Goal: Task Accomplishment & Management: Use online tool/utility

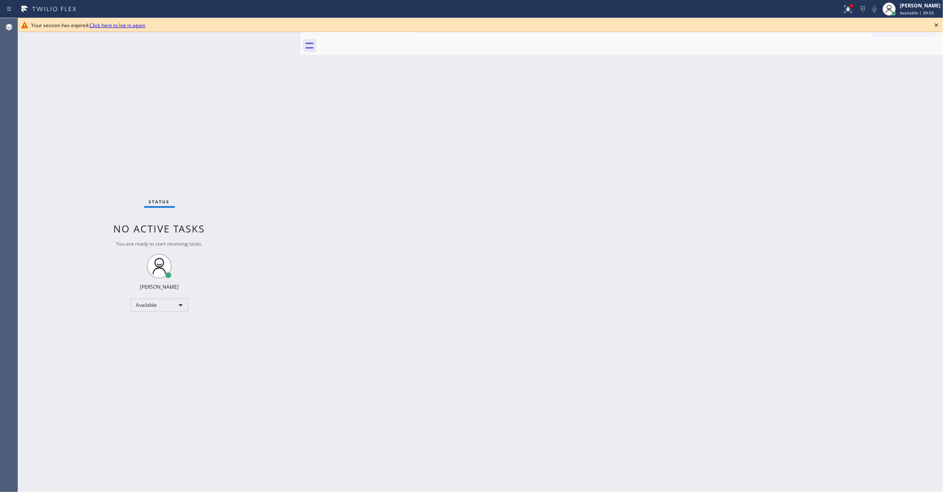
click at [103, 99] on div "Status No active tasks You are ready to start receiving tasks. [PERSON_NAME] Av…" at bounding box center [159, 255] width 283 height 474
click at [937, 26] on icon at bounding box center [937, 25] width 10 height 10
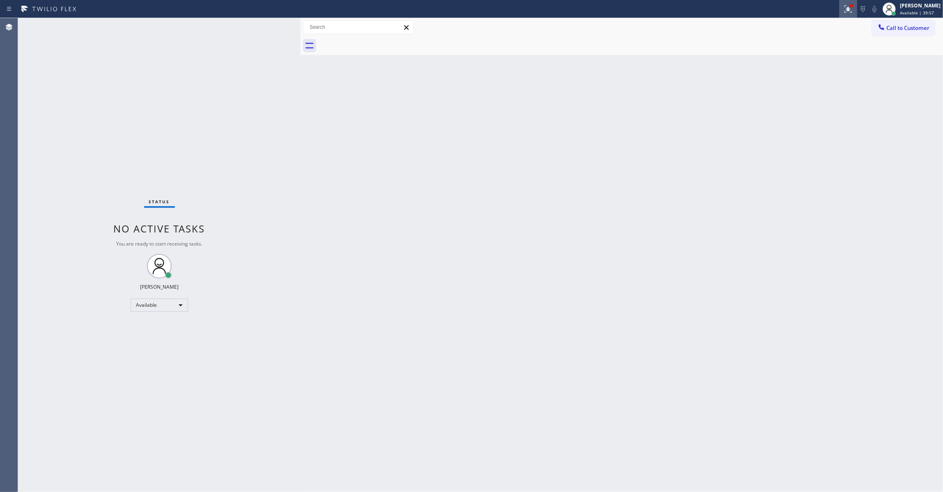
click at [840, 9] on div at bounding box center [849, 9] width 18 height 10
click at [774, 104] on button "Clear issues" at bounding box center [795, 108] width 96 height 12
click at [147, 306] on div "Offline" at bounding box center [160, 305] width 58 height 13
click at [156, 335] on li "Unavailable" at bounding box center [158, 337] width 55 height 10
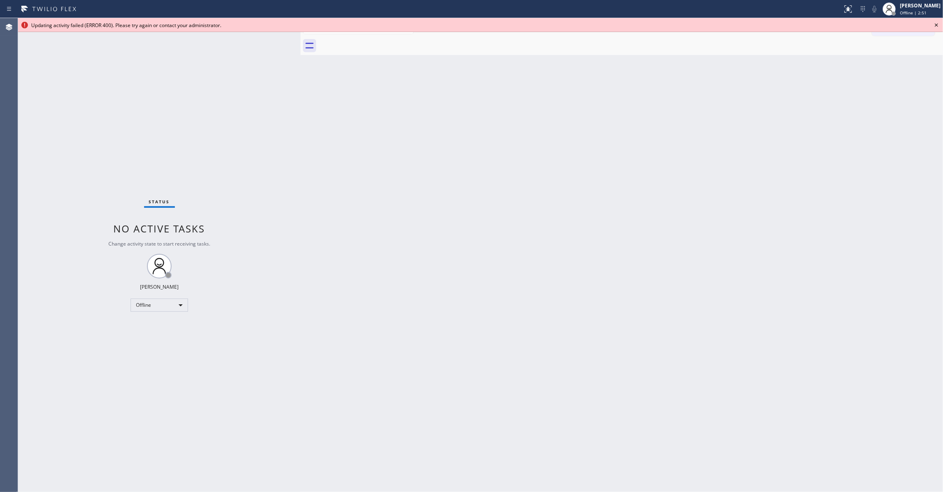
click at [937, 22] on icon at bounding box center [937, 25] width 10 height 10
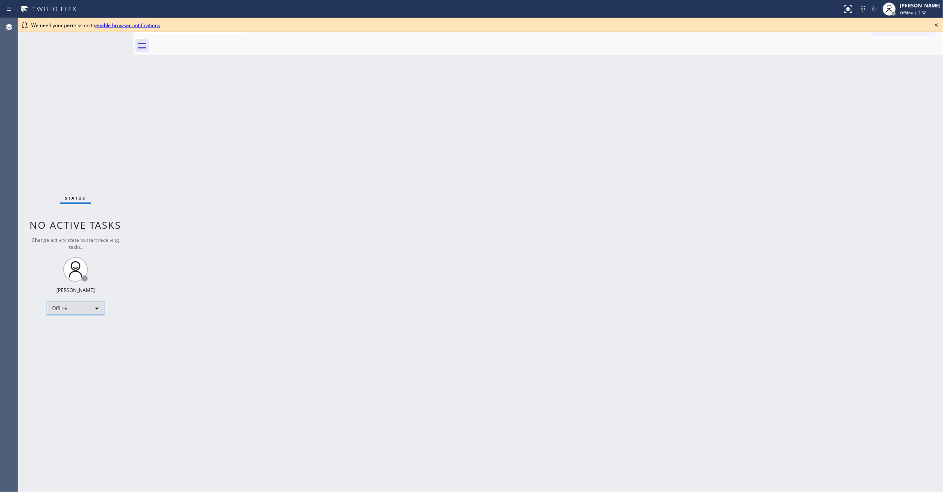
click at [63, 309] on div "Offline" at bounding box center [76, 308] width 58 height 13
click at [84, 339] on li "Unavailable" at bounding box center [74, 341] width 55 height 10
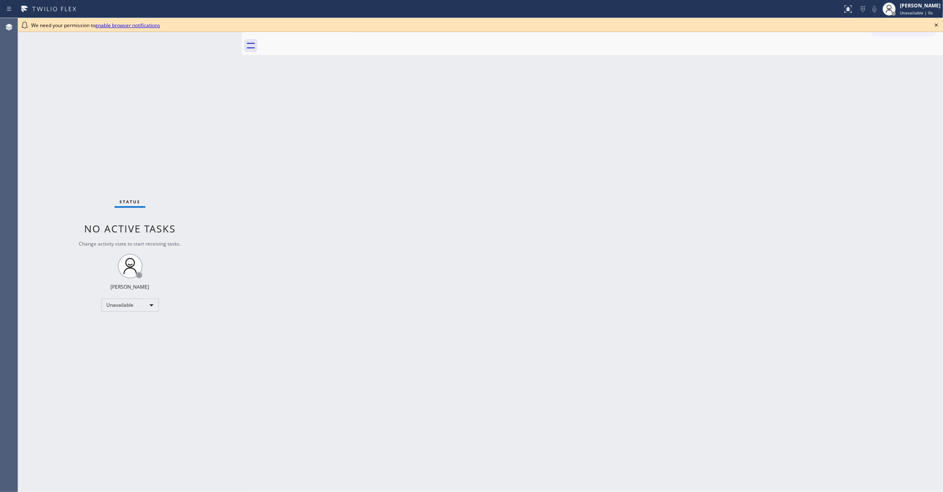
drag, startPoint x: 133, startPoint y: 63, endPoint x: 655, endPoint y: 64, distance: 521.2
click at [242, 64] on div at bounding box center [242, 255] width 0 height 474
click at [937, 25] on icon at bounding box center [936, 24] width 3 height 3
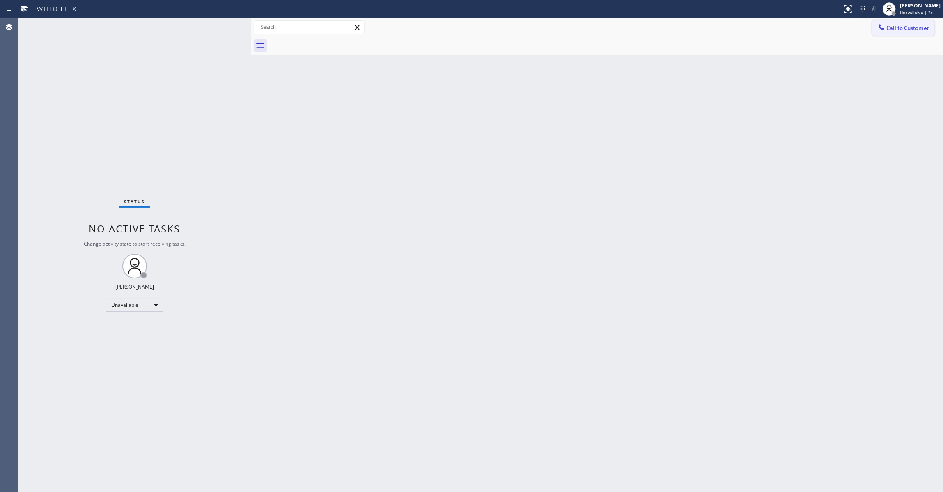
click at [906, 30] on span "Call to Customer" at bounding box center [908, 27] width 43 height 7
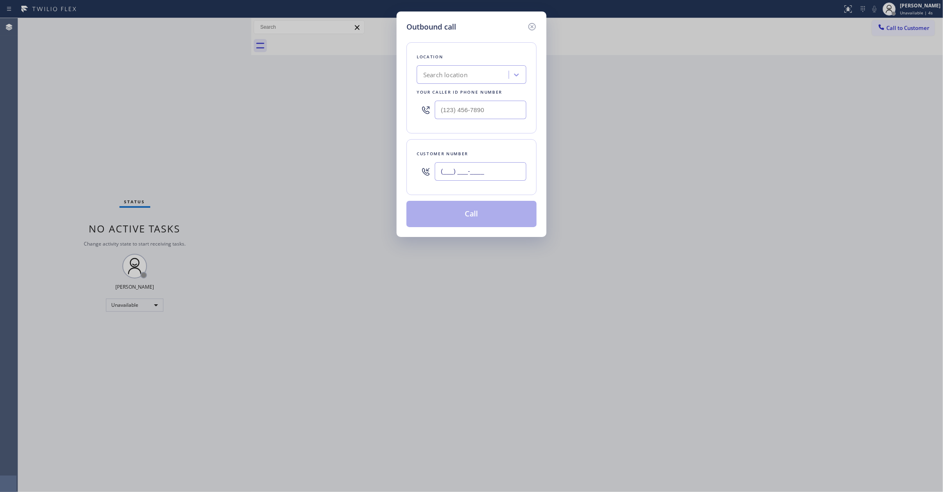
click at [463, 173] on input "(___) ___-____" at bounding box center [481, 171] width 92 height 18
paste input "714) 319-2558"
type input "[PHONE_NUMBER]"
click at [488, 109] on input "(___) ___-____" at bounding box center [481, 110] width 92 height 18
paste input "855) 731-4952"
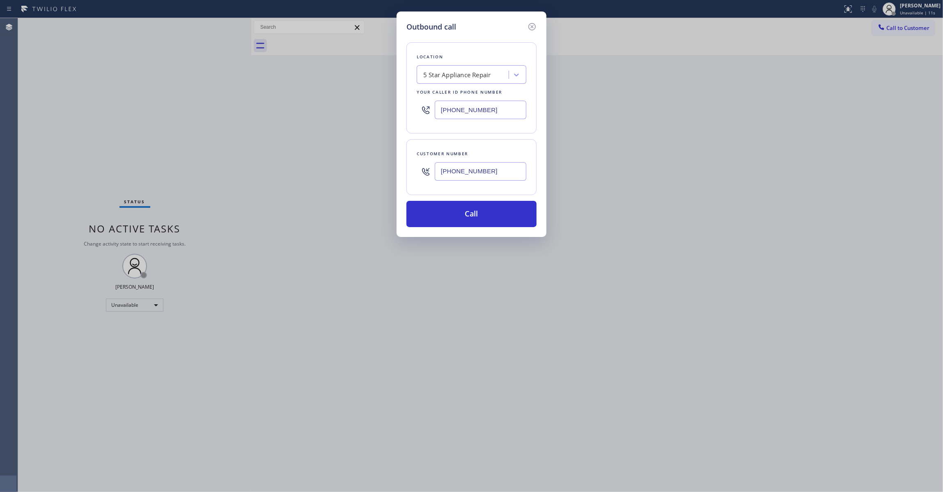
type input "[PHONE_NUMBER]"
drag, startPoint x: 502, startPoint y: 173, endPoint x: 379, endPoint y: 168, distance: 123.3
click at [379, 168] on div "Outbound call Location 5 Star Appliance Repair Your caller id phone number (855…" at bounding box center [471, 246] width 943 height 492
click at [442, 209] on button "Call" at bounding box center [472, 214] width 130 height 26
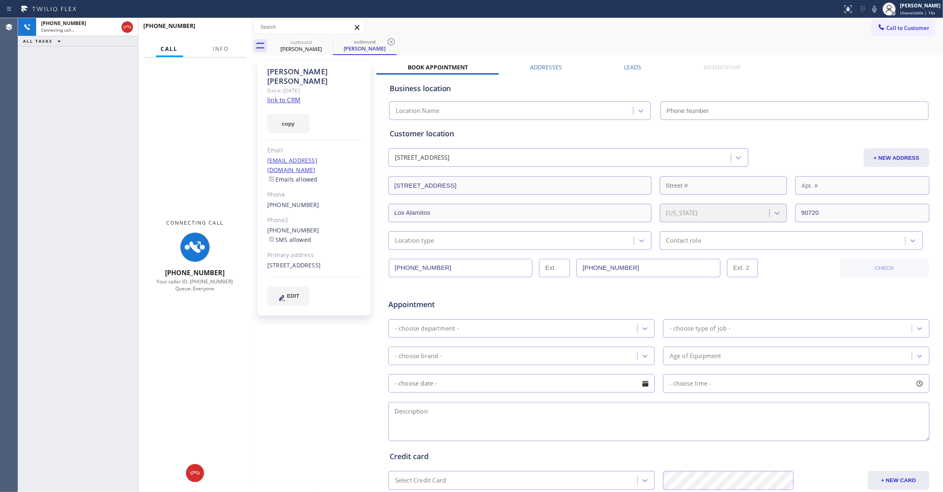
type input "[PHONE_NUMBER]"
click at [224, 48] on span "Info" at bounding box center [221, 48] width 16 height 7
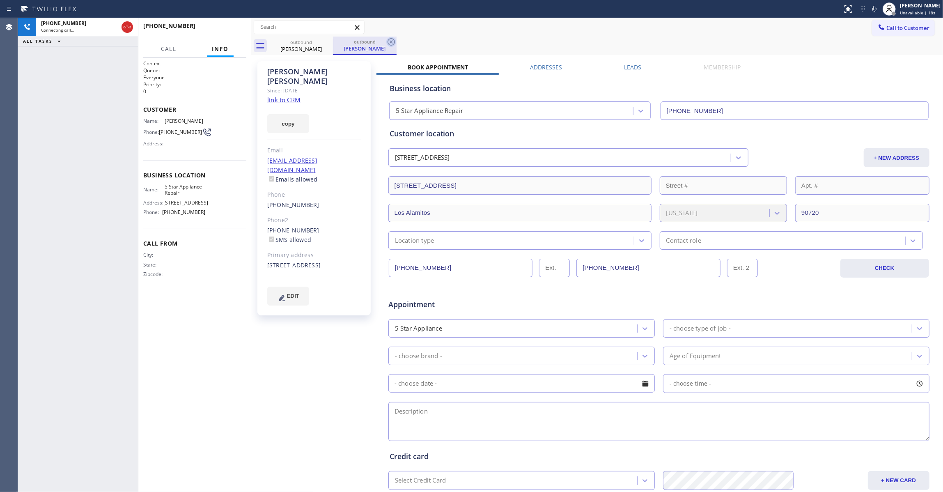
click at [389, 43] on icon at bounding box center [392, 42] width 10 height 10
click at [291, 96] on link "link to CRM" at bounding box center [283, 100] width 33 height 8
click at [223, 30] on span "HANG UP" at bounding box center [227, 30] width 25 height 6
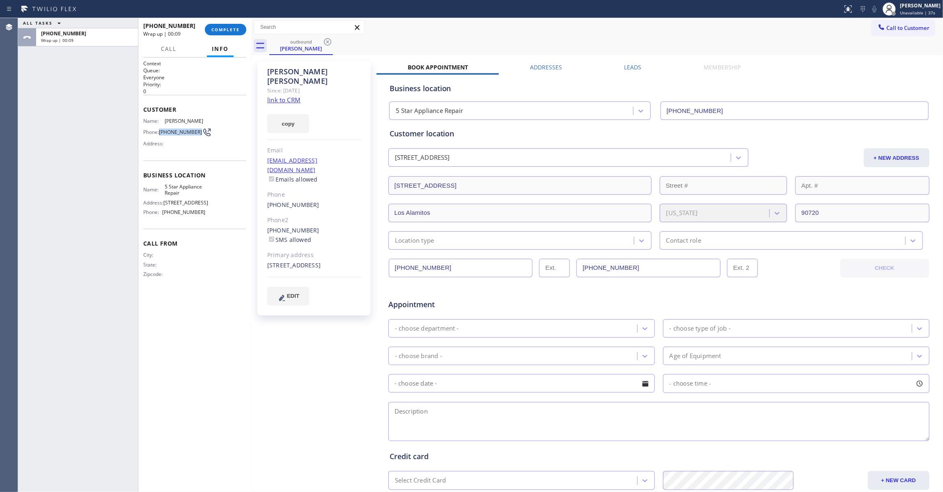
drag, startPoint x: 175, startPoint y: 137, endPoint x: 160, endPoint y: 133, distance: 15.3
click at [160, 133] on div "Phone: (714) 319-2558" at bounding box center [174, 132] width 62 height 10
copy div "[PHONE_NUMBER]"
click at [225, 27] on span "COMPLETE" at bounding box center [226, 30] width 28 height 6
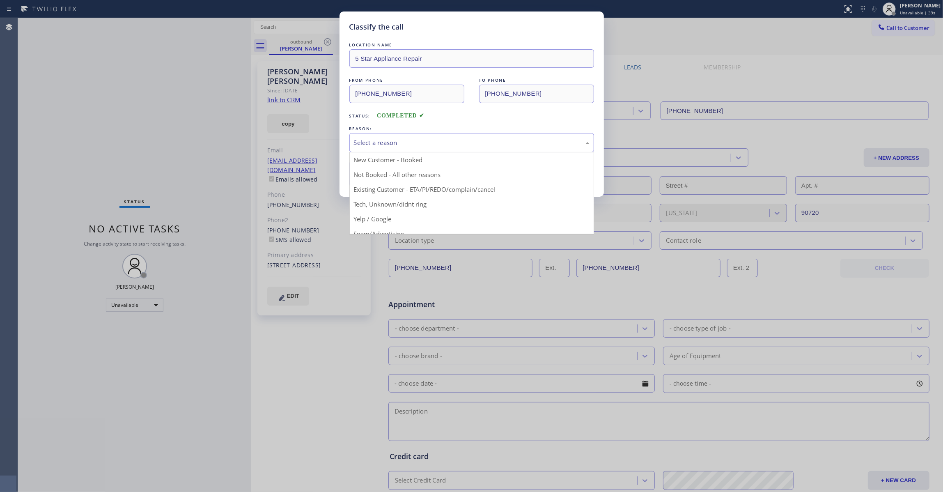
click at [387, 151] on div "Select a reason" at bounding box center [472, 142] width 245 height 19
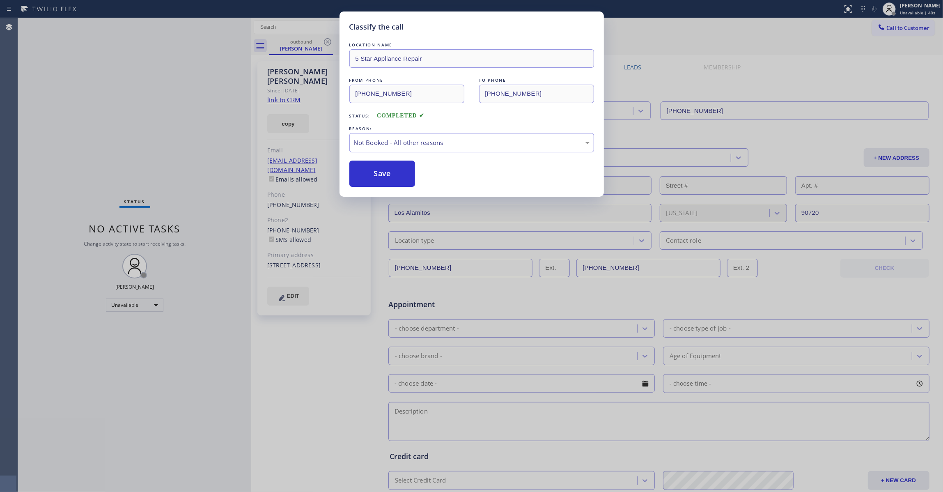
click at [383, 171] on button "Save" at bounding box center [383, 174] width 66 height 26
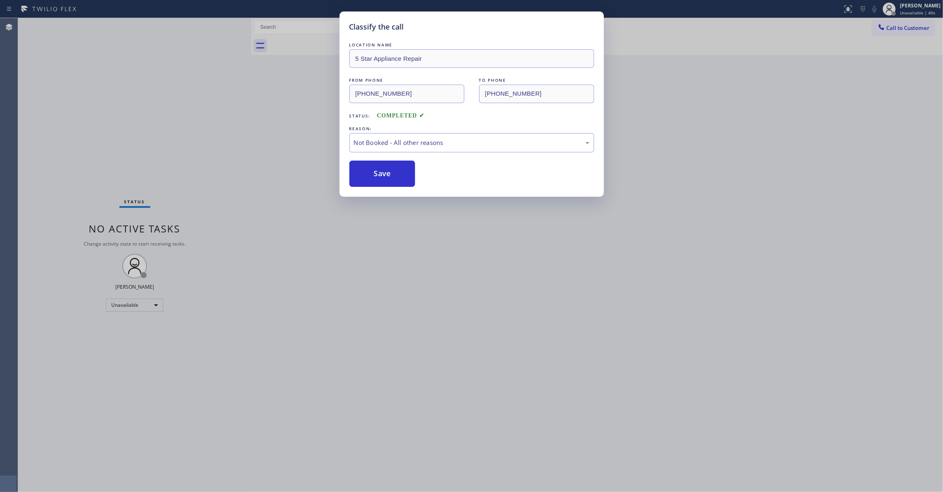
click at [383, 171] on button "Save" at bounding box center [383, 174] width 66 height 26
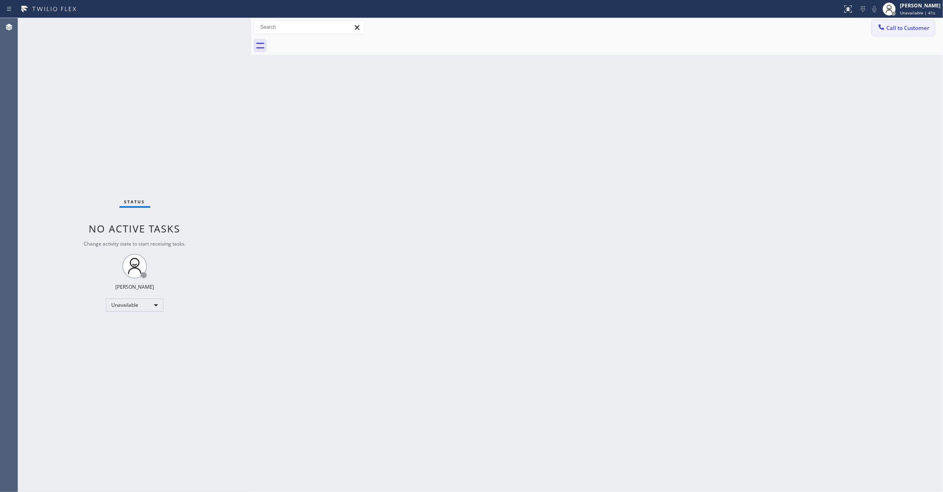
click at [919, 28] on span "Call to Customer" at bounding box center [908, 27] width 43 height 7
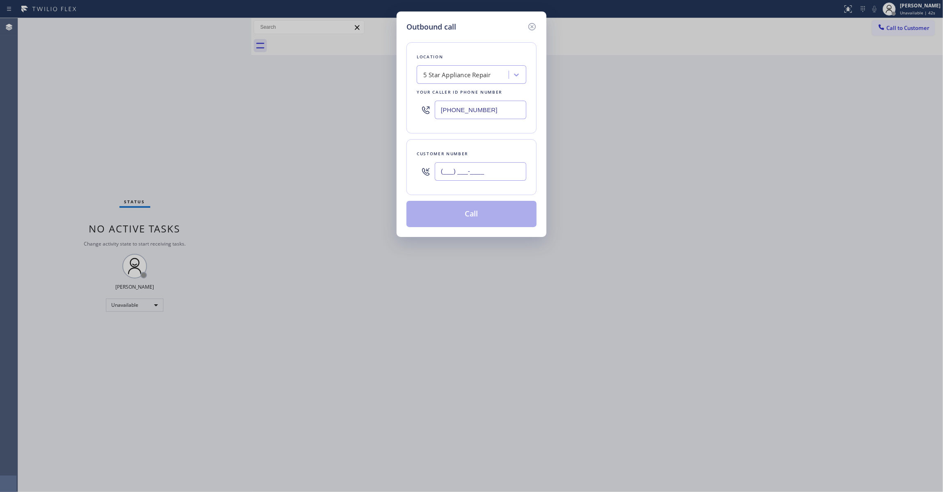
click at [469, 165] on input "(___) ___-____" at bounding box center [481, 171] width 92 height 18
paste input "714) 319-2558"
type input "[PHONE_NUMBER]"
click at [474, 218] on button "Call" at bounding box center [472, 214] width 130 height 26
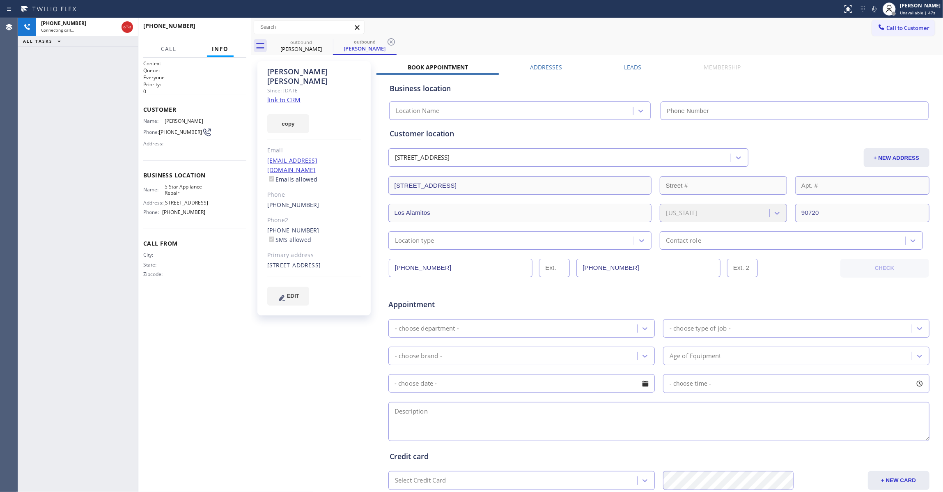
type input "[PHONE_NUMBER]"
click at [390, 43] on icon at bounding box center [391, 41] width 7 height 7
drag, startPoint x: 219, startPoint y: 33, endPoint x: 223, endPoint y: 33, distance: 4.5
click at [219, 32] on button "HANG UP" at bounding box center [227, 30] width 38 height 12
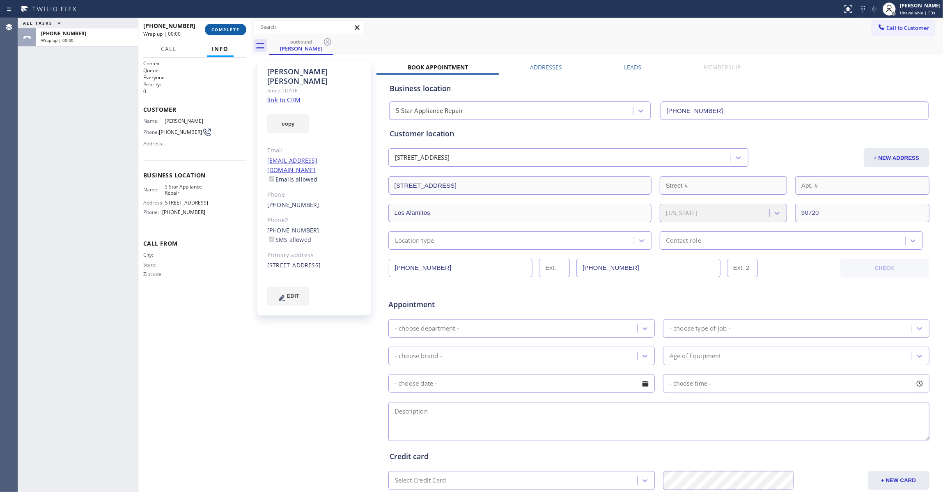
click at [221, 30] on span "COMPLETE" at bounding box center [226, 30] width 28 height 6
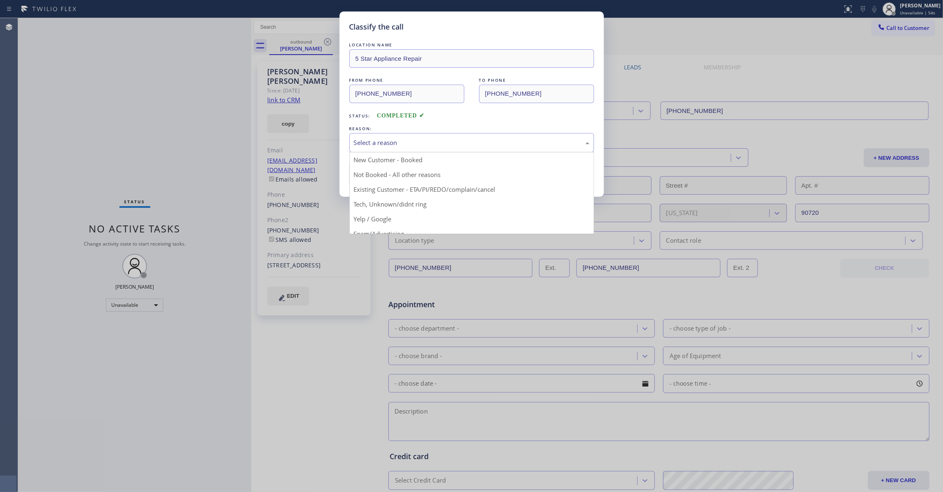
click at [370, 142] on div "Select a reason" at bounding box center [472, 142] width 236 height 9
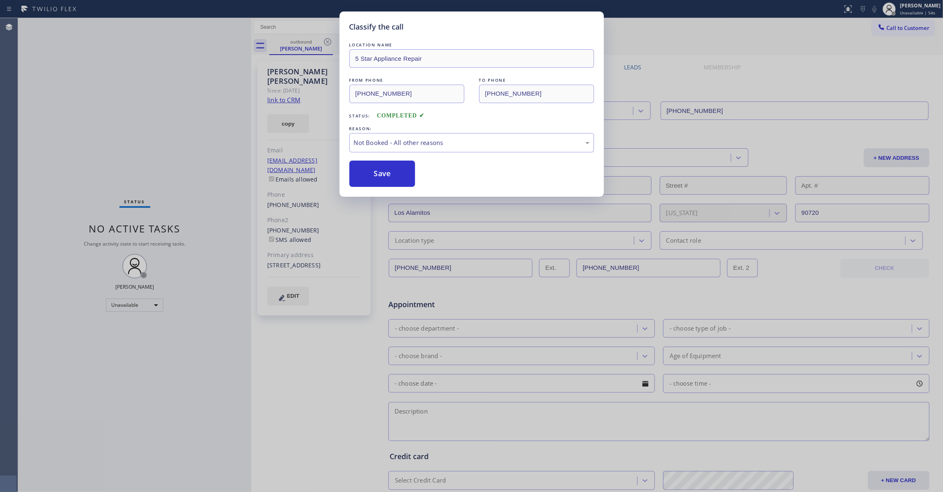
click at [373, 173] on button "Save" at bounding box center [383, 174] width 66 height 26
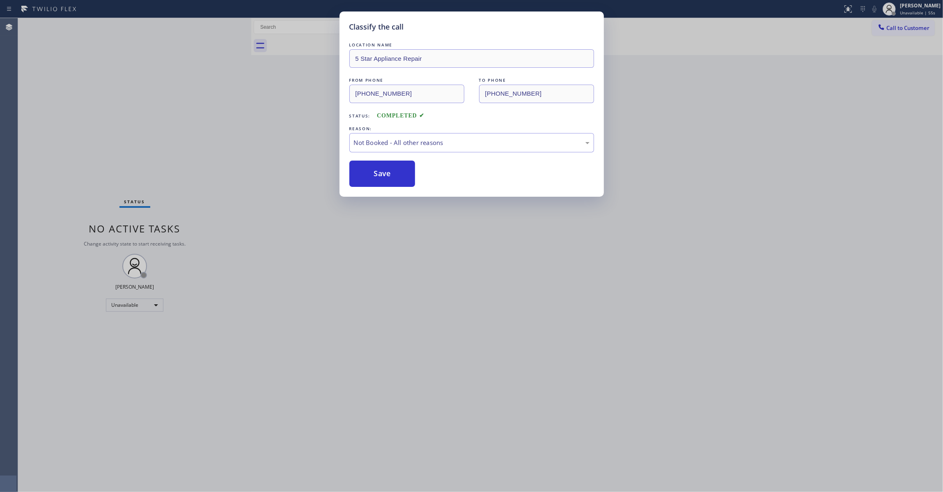
drag, startPoint x: 373, startPoint y: 173, endPoint x: 388, endPoint y: 0, distance: 173.6
click at [373, 169] on button "Save" at bounding box center [383, 174] width 66 height 26
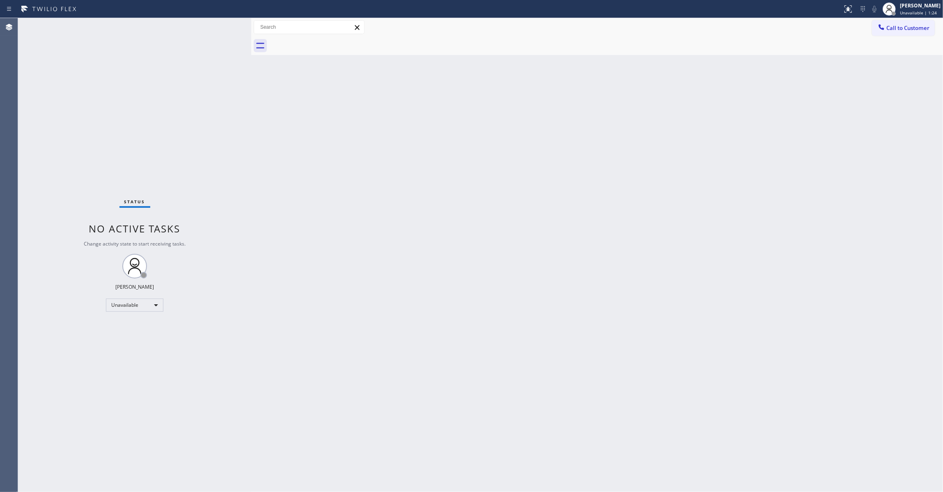
click at [85, 147] on div "Status No active tasks Change activity state to start receiving tasks. Louis Ma…" at bounding box center [134, 255] width 233 height 474
click at [393, 154] on div "Back to Dashboard Change Sender ID Customers Technicians Select a contact Outbo…" at bounding box center [597, 255] width 692 height 474
drag, startPoint x: 898, startPoint y: 30, endPoint x: 626, endPoint y: 162, distance: 302.2
click at [896, 30] on span "Call to Customer" at bounding box center [908, 27] width 43 height 7
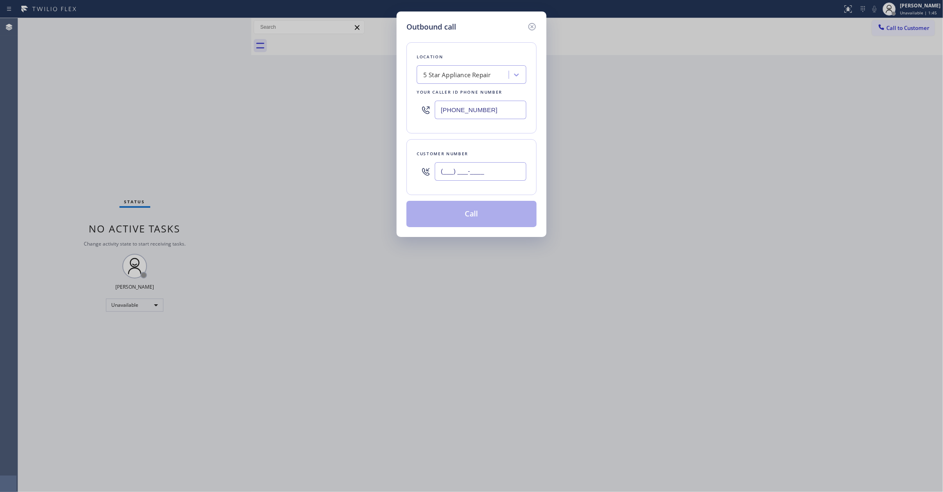
click at [492, 163] on input "(___) ___-____" at bounding box center [481, 171] width 92 height 18
paste input "323) 497-4033"
type input "(323) 497-4033"
click at [480, 220] on button "Call" at bounding box center [472, 214] width 130 height 26
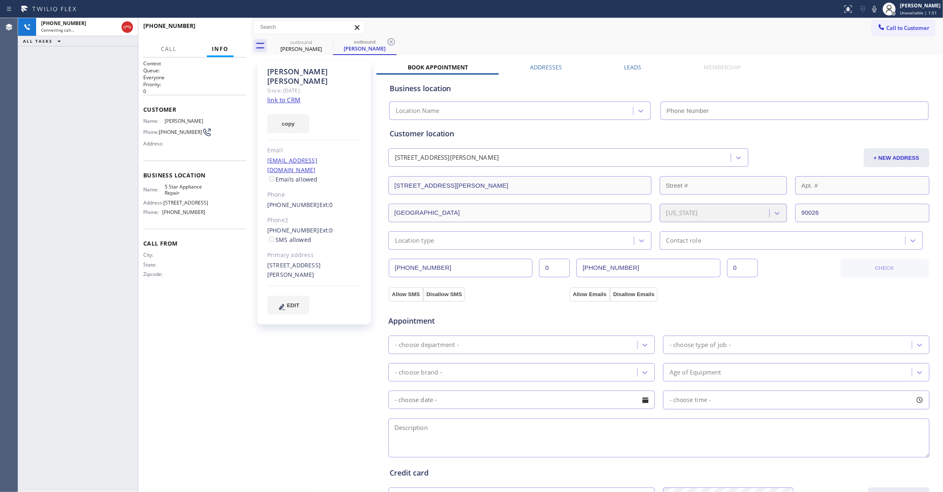
type input "[PHONE_NUMBER]"
click at [20, 128] on div "+13234974033 Live | 00:01 ALL TASKS ALL TASKS ACTIVE TASKS TASKS IN WRAP UP" at bounding box center [78, 255] width 120 height 474
click at [222, 29] on span "HANG UP" at bounding box center [227, 30] width 25 height 6
click at [162, 134] on span "(323) 497-4033" at bounding box center [180, 132] width 43 height 6
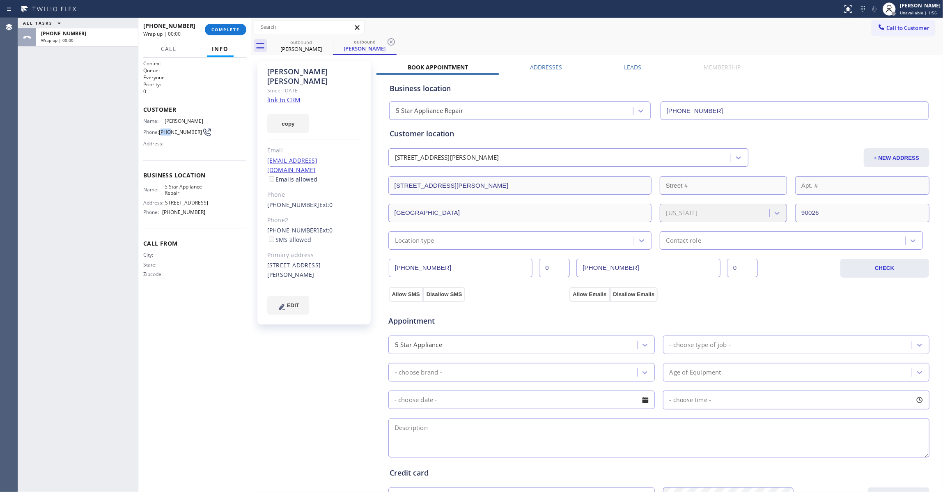
click at [163, 133] on span "(323) 497-4033" at bounding box center [180, 132] width 43 height 6
copy div "(323) 497-4033"
click at [226, 28] on span "COMPLETE" at bounding box center [226, 30] width 28 height 6
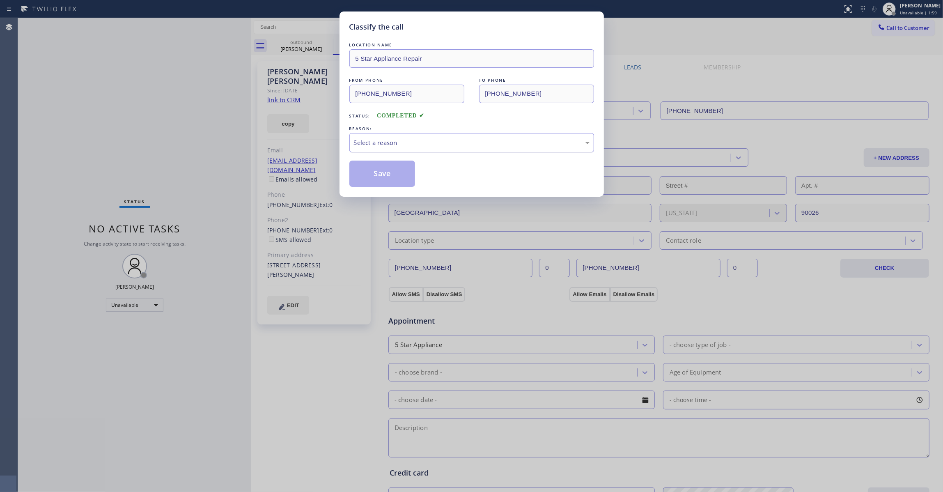
click at [380, 146] on div "Select a reason" at bounding box center [472, 142] width 236 height 9
click at [375, 176] on button "Save" at bounding box center [383, 174] width 66 height 26
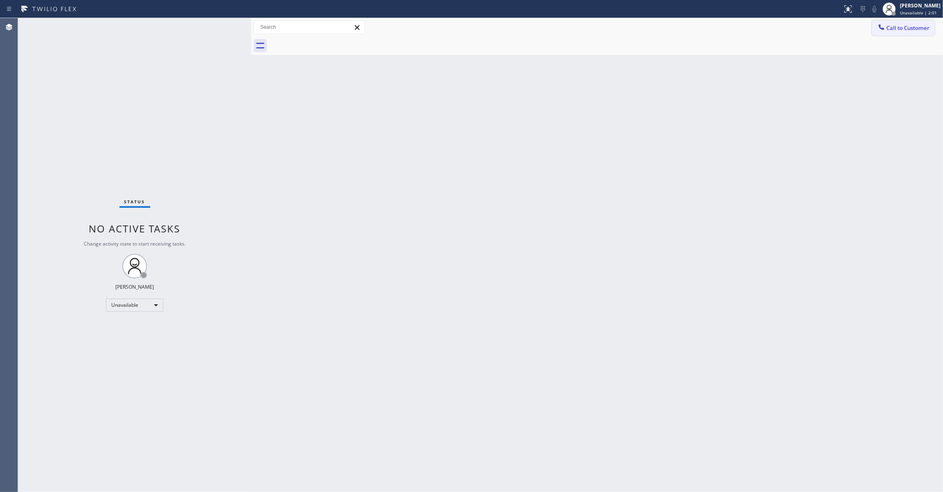
click at [907, 30] on span "Call to Customer" at bounding box center [908, 27] width 43 height 7
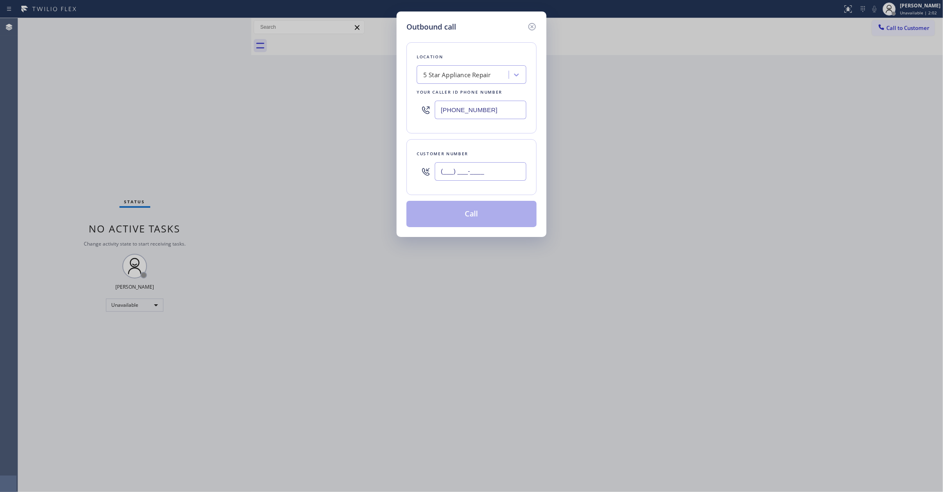
click at [480, 173] on input "(___) ___-____" at bounding box center [481, 171] width 92 height 18
paste input "323) 497-4033"
type input "(323) 497-4033"
click at [467, 214] on button "Call" at bounding box center [472, 214] width 130 height 26
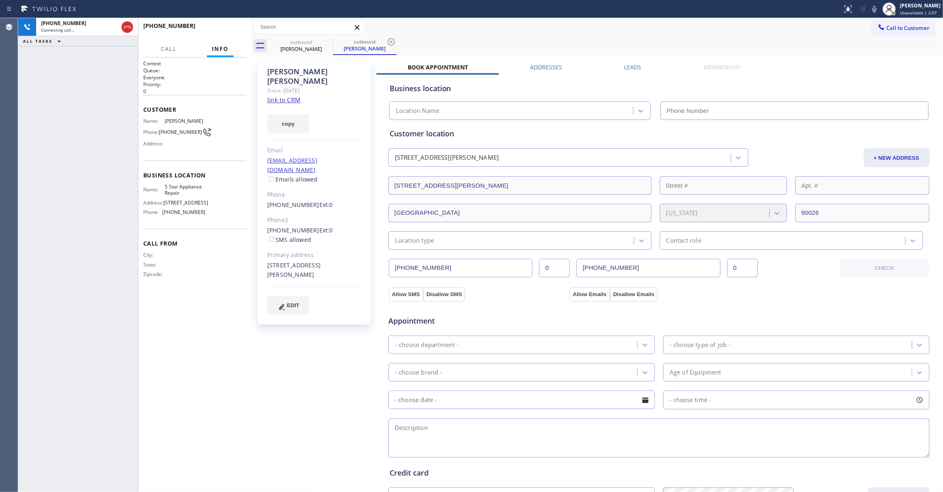
type input "[PHONE_NUMBER]"
click at [242, 33] on button "HANG UP" at bounding box center [227, 30] width 38 height 12
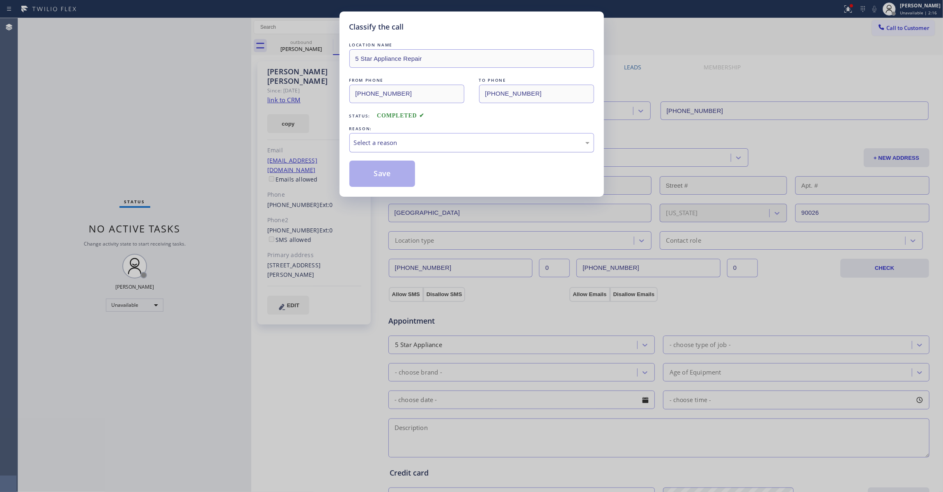
click at [362, 144] on div "Select a reason" at bounding box center [472, 142] width 236 height 9
click at [367, 176] on button "Save" at bounding box center [383, 174] width 66 height 26
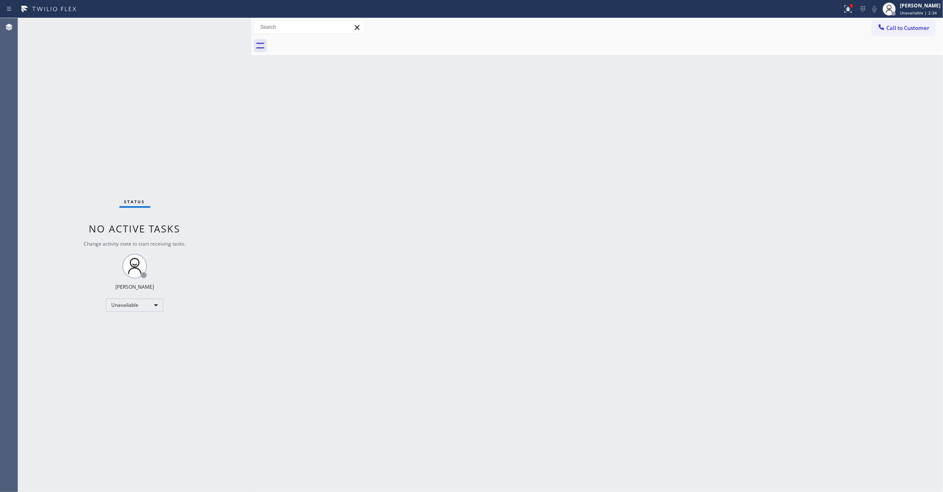
drag, startPoint x: 526, startPoint y: 131, endPoint x: 708, endPoint y: 61, distance: 195.0
click at [526, 128] on div "Back to Dashboard Change Sender ID Customers Technicians Select a contact Outbo…" at bounding box center [597, 255] width 692 height 474
click at [889, 30] on span "Call to Customer" at bounding box center [908, 27] width 43 height 7
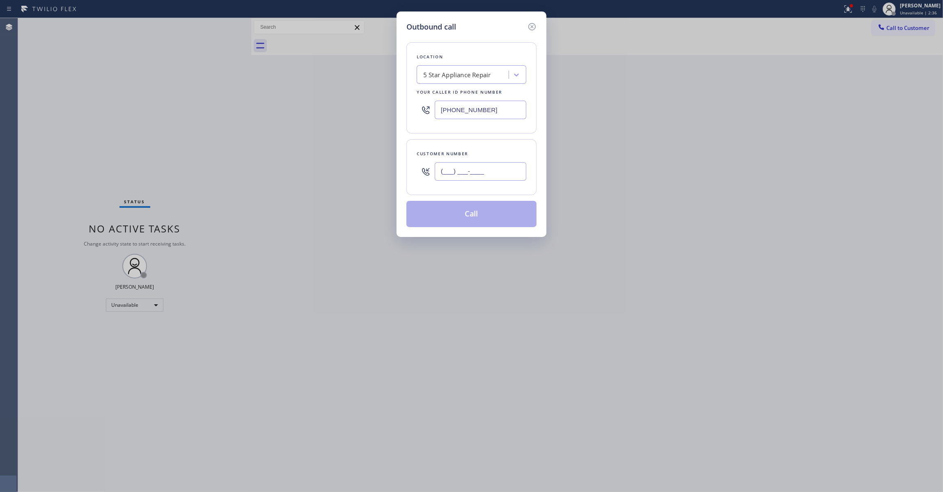
click at [457, 176] on input "(___) ___-____" at bounding box center [481, 171] width 92 height 18
paste input "412) 944-7466"
type input "[PHONE_NUMBER]"
click at [475, 217] on button "Call" at bounding box center [472, 214] width 130 height 26
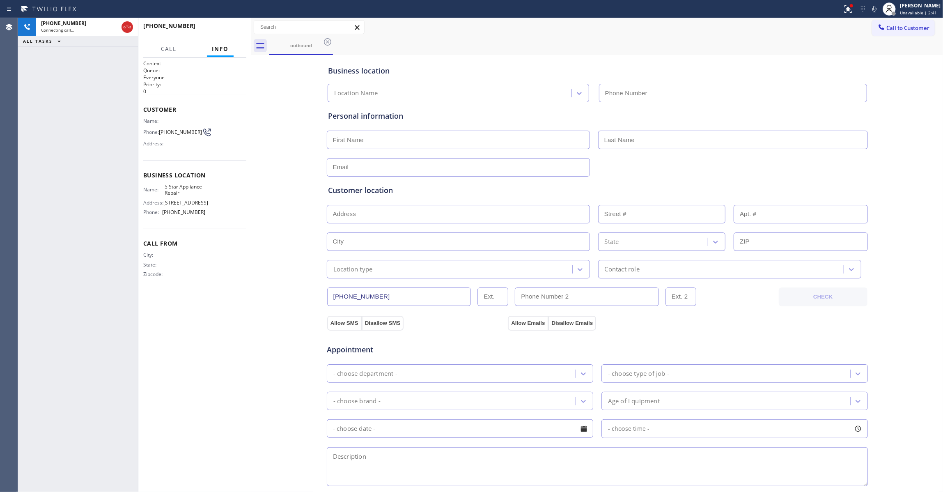
type input "[PHONE_NUMBER]"
click at [168, 133] on span "[PHONE_NUMBER]" at bounding box center [180, 132] width 43 height 6
copy div "[PHONE_NUMBER]"
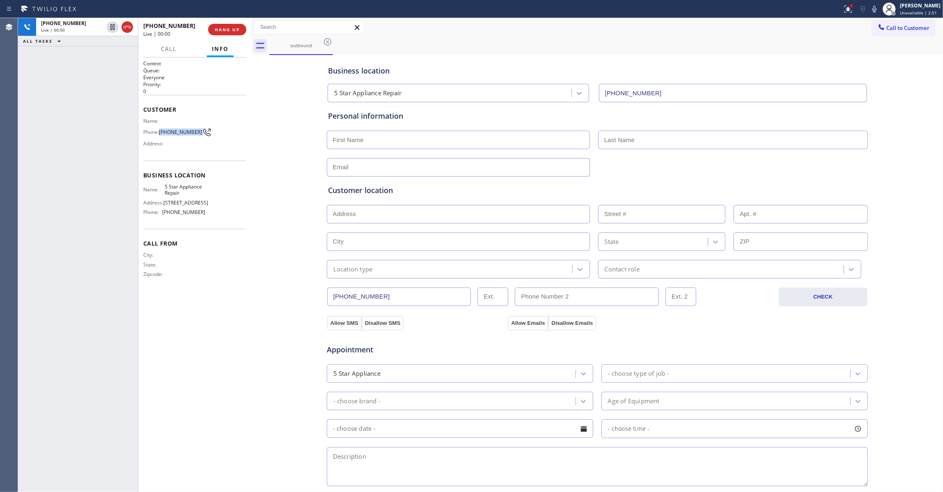
click at [268, 194] on div "Business location 5 Star Appliance Repair (855) 731-4952 Personal information C…" at bounding box center [597, 337] width 688 height 561
click at [230, 30] on span "HANG UP" at bounding box center [227, 30] width 25 height 6
click at [230, 31] on span "HANG UP" at bounding box center [227, 30] width 25 height 6
click at [231, 31] on span "COMPLETE" at bounding box center [226, 30] width 28 height 6
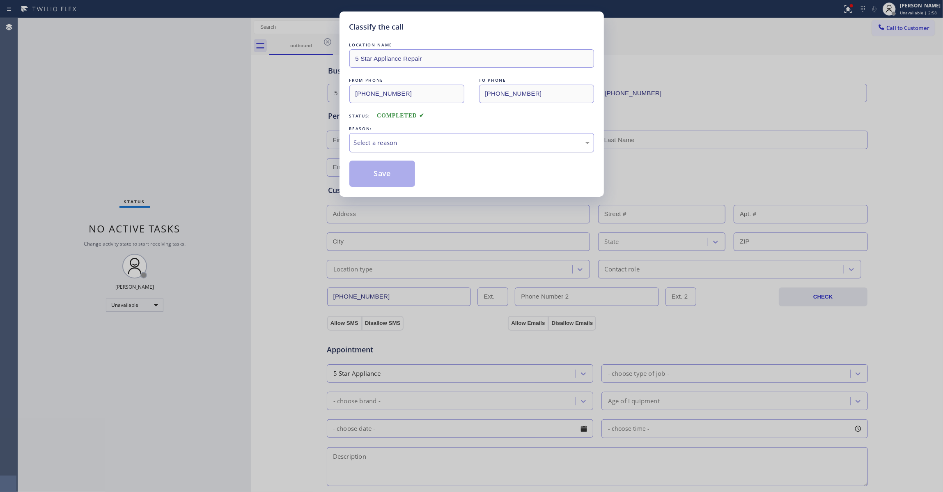
click at [379, 143] on div "Select a reason" at bounding box center [472, 142] width 236 height 9
click at [384, 177] on button "Save" at bounding box center [383, 174] width 66 height 26
click at [385, 170] on button "Save" at bounding box center [383, 174] width 66 height 26
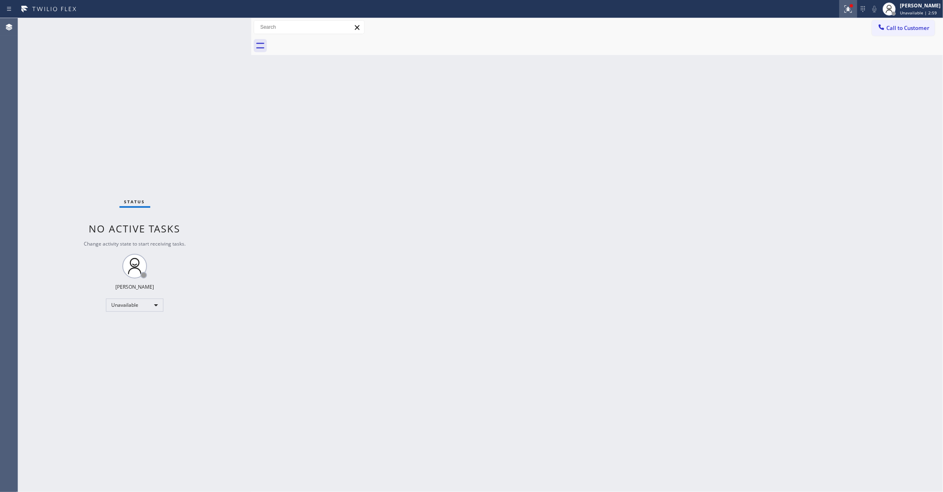
click at [844, 10] on icon at bounding box center [849, 9] width 10 height 10
click at [814, 101] on div "Status report Issues detected These issues could affect your workflow. Please c…" at bounding box center [794, 68] width 107 height 101
click at [814, 106] on button "Clear issues" at bounding box center [795, 108] width 96 height 12
click at [901, 28] on span "Call to Customer" at bounding box center [908, 27] width 43 height 7
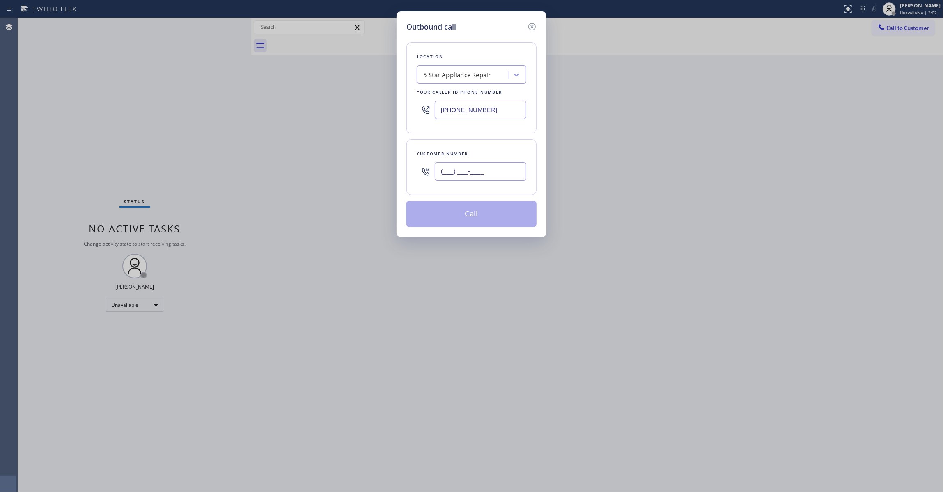
click at [459, 169] on input "(___) ___-____" at bounding box center [481, 171] width 92 height 18
paste input "412) 944-7466"
type input "[PHONE_NUMBER]"
click at [466, 217] on button "Call" at bounding box center [472, 214] width 130 height 26
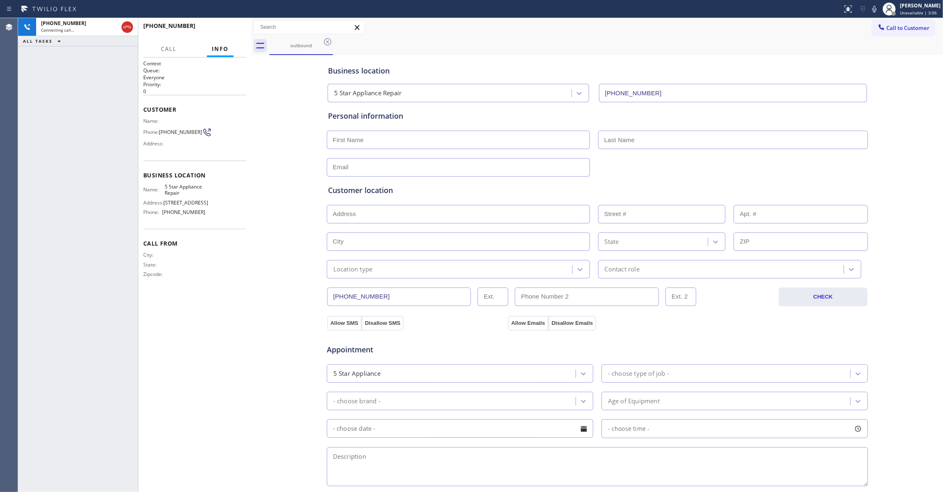
type input "[PHONE_NUMBER]"
click at [30, 125] on div "+14129447466 Live | 00:09 ALL TASKS ALL TASKS ACTIVE TASKS TASKS IN WRAP UP" at bounding box center [78, 255] width 120 height 474
click at [227, 30] on span "HANG UP" at bounding box center [227, 30] width 25 height 6
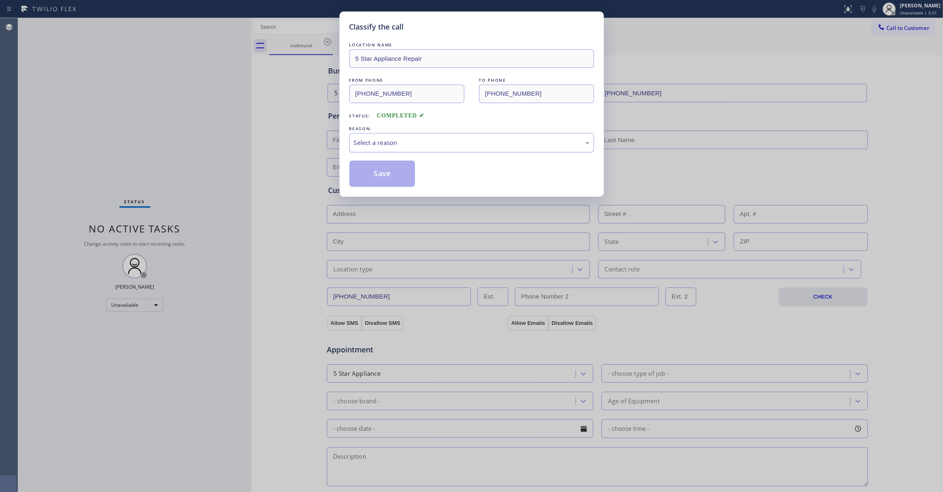
click at [385, 140] on div "Select a reason" at bounding box center [472, 142] width 236 height 9
click at [368, 175] on button "Save" at bounding box center [383, 174] width 66 height 26
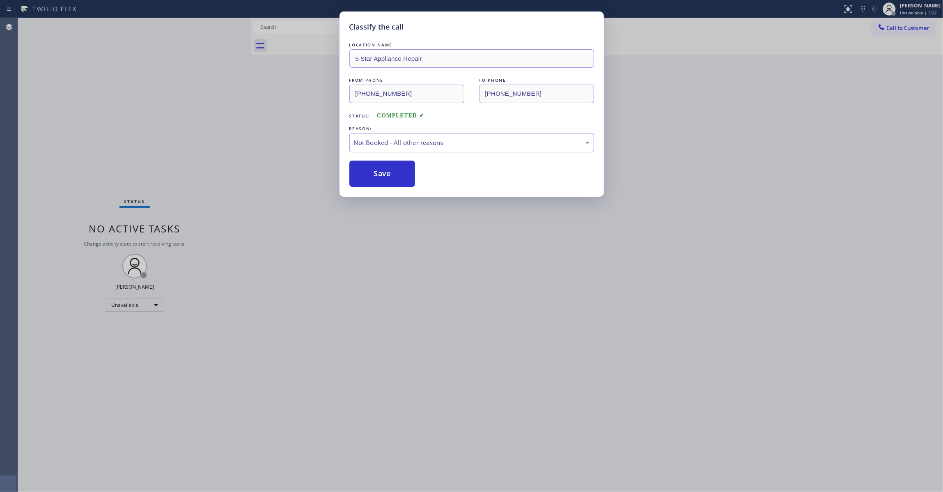
click at [368, 175] on button "Save" at bounding box center [383, 174] width 66 height 26
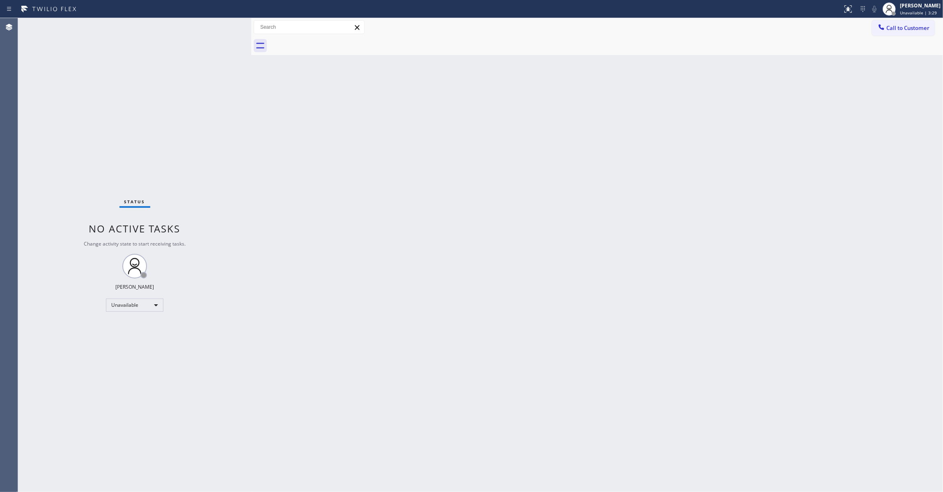
drag, startPoint x: 79, startPoint y: 160, endPoint x: 119, endPoint y: 78, distance: 91.5
click at [83, 156] on div "Status No active tasks Change activity state to start receiving tasks. Louis Ma…" at bounding box center [134, 255] width 233 height 474
click at [635, 161] on div "Back to Dashboard Change Sender ID Customers Technicians Select a contact Outbo…" at bounding box center [597, 255] width 692 height 474
click at [912, 29] on span "Call to Customer" at bounding box center [908, 27] width 43 height 7
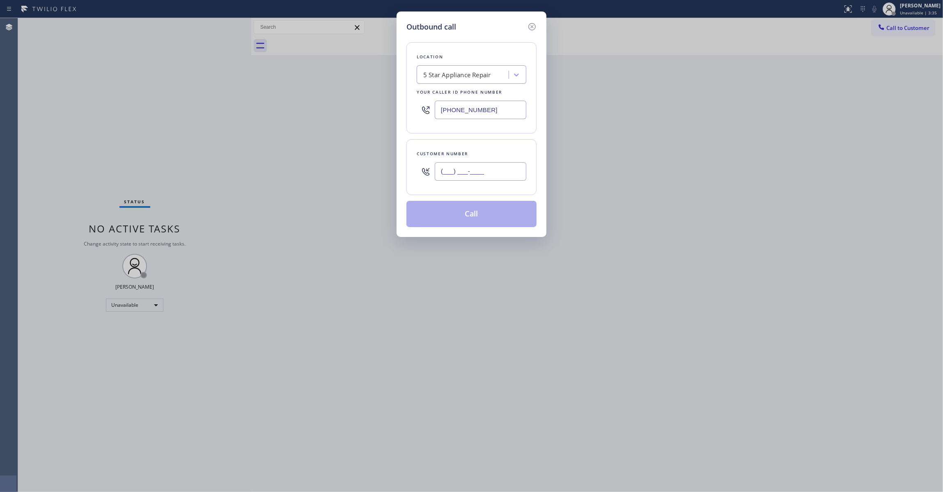
click at [460, 168] on input "(___) ___-____" at bounding box center [481, 171] width 92 height 18
paste input "305) 205-8671"
type input "[PHONE_NUMBER]"
click at [444, 222] on button "Call" at bounding box center [472, 214] width 130 height 26
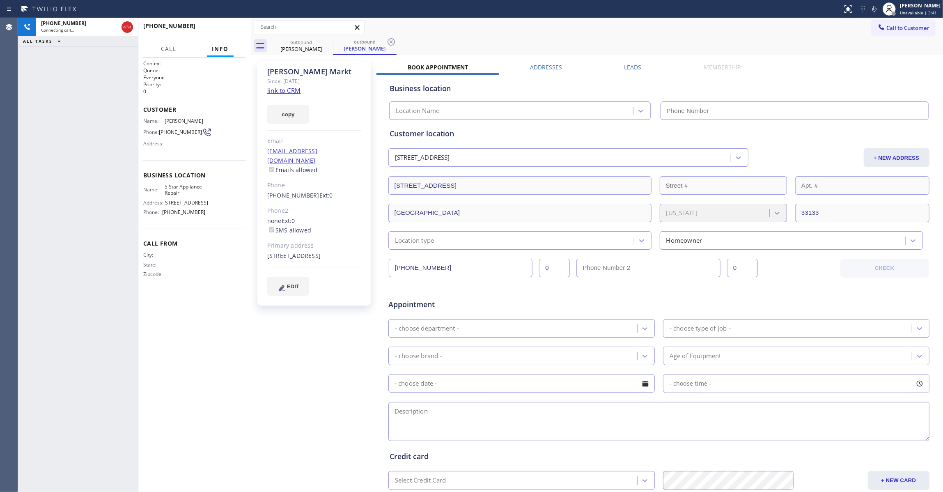
type input "[PHONE_NUMBER]"
click at [392, 41] on icon at bounding box center [391, 41] width 7 height 7
click at [222, 30] on span "HANG UP" at bounding box center [227, 30] width 25 height 6
click at [220, 30] on span "HANG UP" at bounding box center [227, 30] width 25 height 6
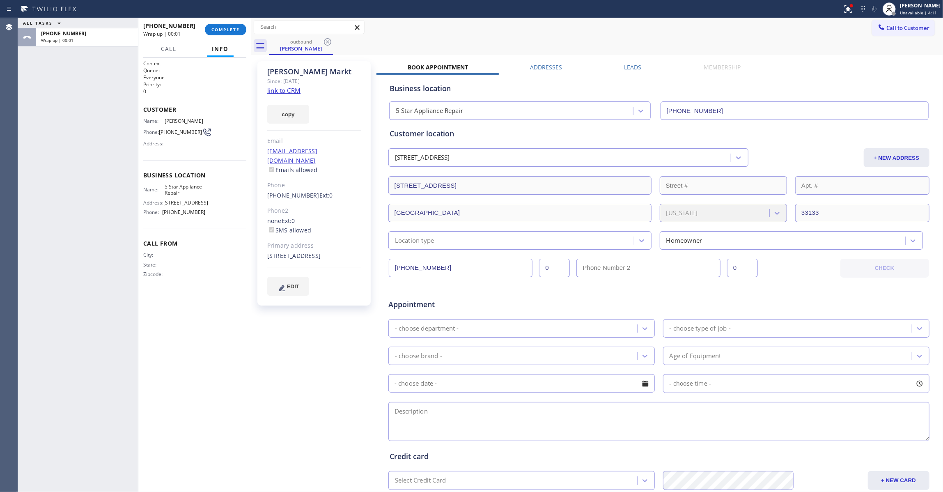
click at [228, 17] on div "Status report Issues detected These issues could affect your workflow. Please c…" at bounding box center [471, 9] width 943 height 18
click at [224, 33] on button "COMPLETE" at bounding box center [225, 30] width 41 height 12
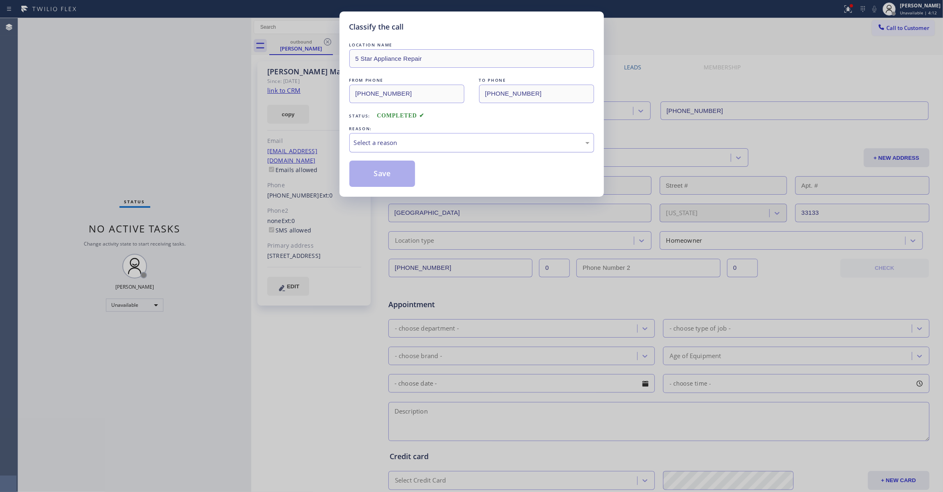
click at [394, 145] on div "Select a reason" at bounding box center [472, 142] width 236 height 9
click at [395, 175] on button "Save" at bounding box center [383, 174] width 66 height 26
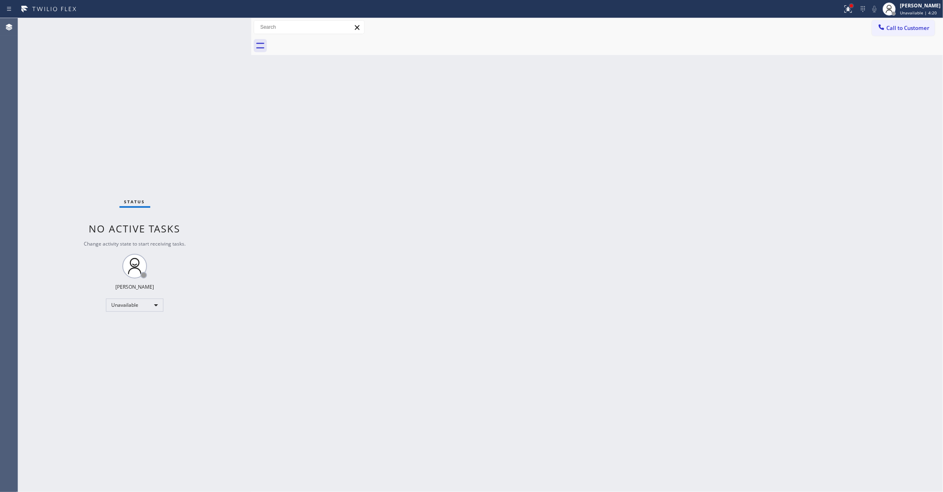
click at [849, 7] on div at bounding box center [851, 5] width 5 height 5
click at [801, 104] on button "Clear issues" at bounding box center [795, 108] width 96 height 12
click at [71, 114] on div "Status No active tasks Change activity state to start receiving tasks. Louis Ma…" at bounding box center [134, 255] width 233 height 474
click at [899, 30] on span "Call to Customer" at bounding box center [908, 27] width 43 height 7
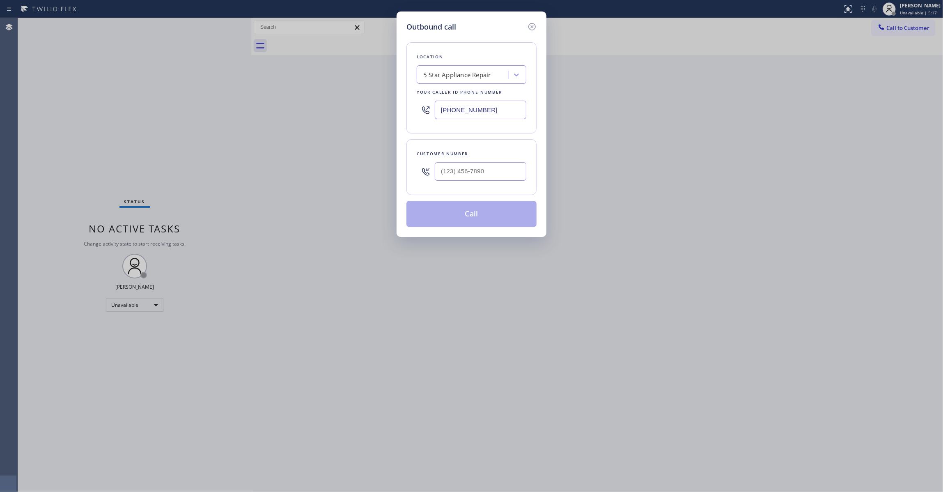
drag, startPoint x: 515, startPoint y: 113, endPoint x: 201, endPoint y: 119, distance: 314.3
click at [201, 119] on div "Outbound call Location 5 Star Appliance Repair Your caller id phone number (855…" at bounding box center [471, 246] width 943 height 492
paste input "626) 844-8890"
type input "(626) 844-8890"
click at [477, 171] on input "(___) ___-____" at bounding box center [481, 171] width 92 height 18
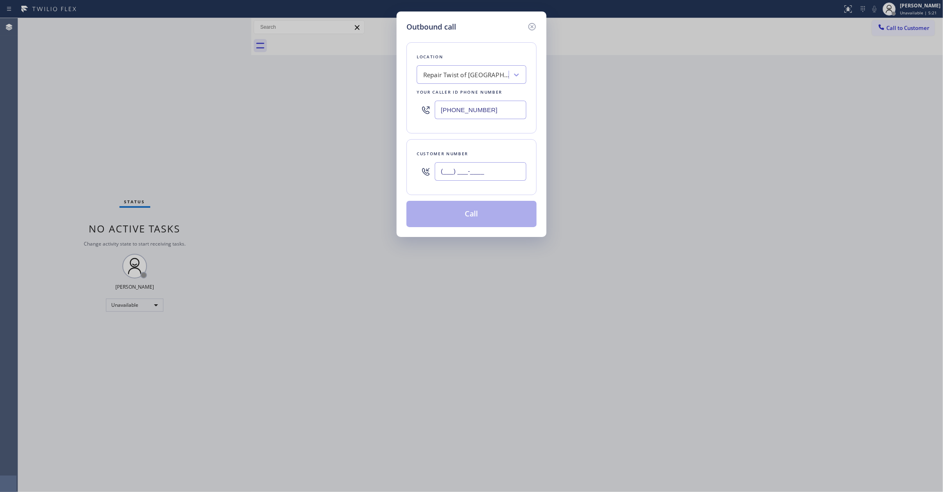
paste input "323) 243-1170"
type input "(323) 243-1170"
click at [451, 215] on button "Call" at bounding box center [472, 214] width 130 height 26
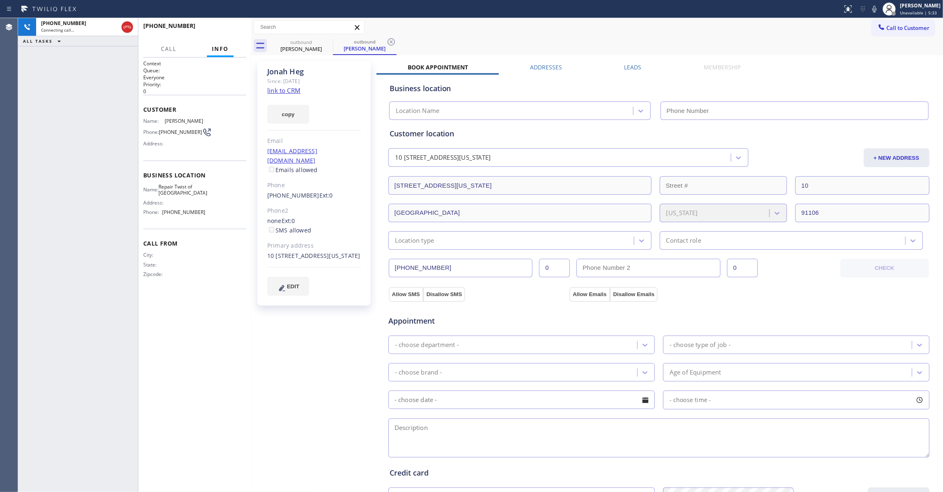
type input "(626) 844-8890"
click at [12, 145] on div "Agent Desktop" at bounding box center [9, 255] width 18 height 474
click at [169, 135] on span "(323) 243-1170" at bounding box center [180, 132] width 43 height 6
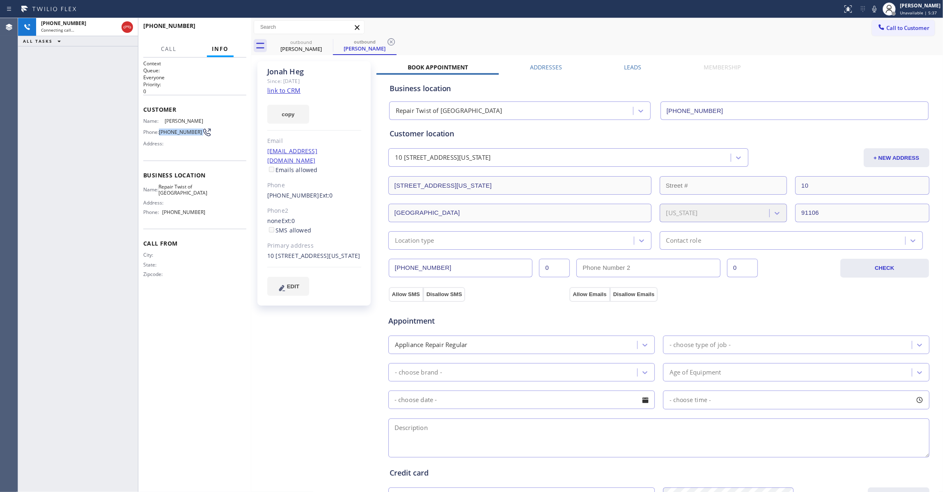
copy div "(323) 243-1170"
click at [232, 31] on span "HANG UP" at bounding box center [227, 30] width 25 height 6
click at [234, 30] on span "HANG UP" at bounding box center [227, 30] width 25 height 6
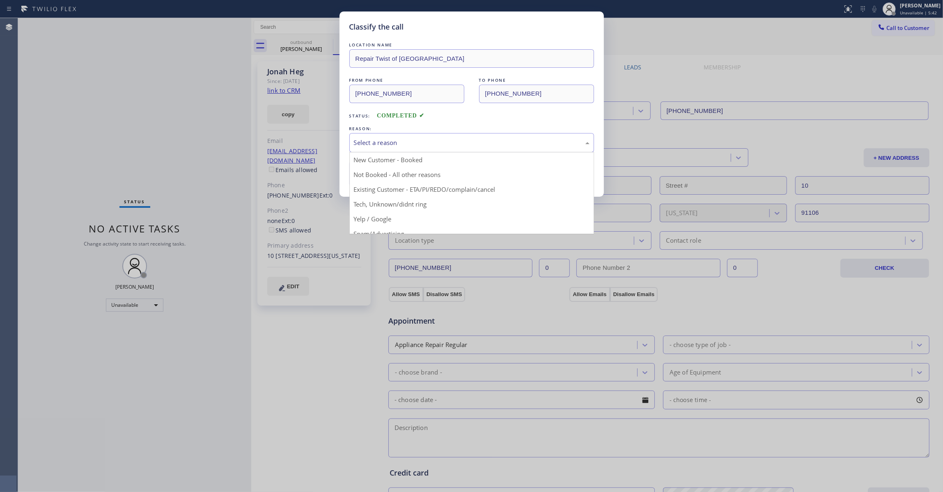
click at [364, 140] on div "Select a reason" at bounding box center [472, 142] width 236 height 9
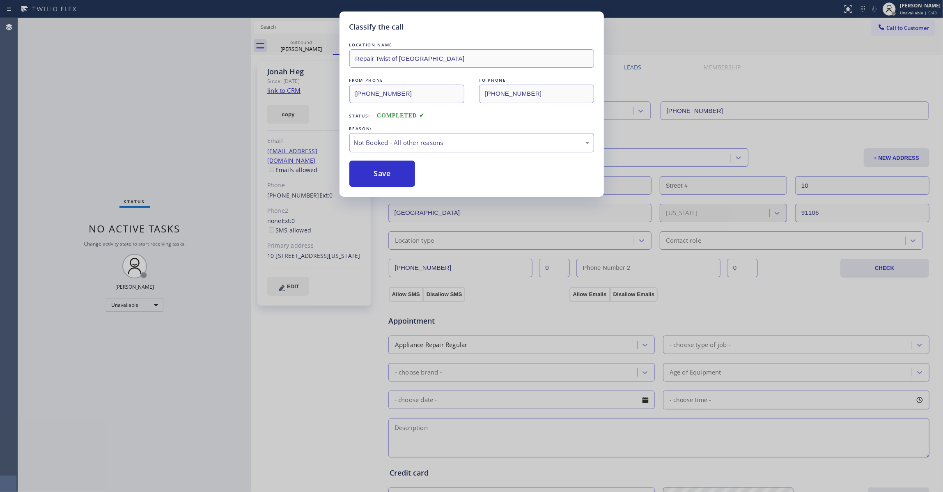
click at [377, 171] on button "Save" at bounding box center [383, 174] width 66 height 26
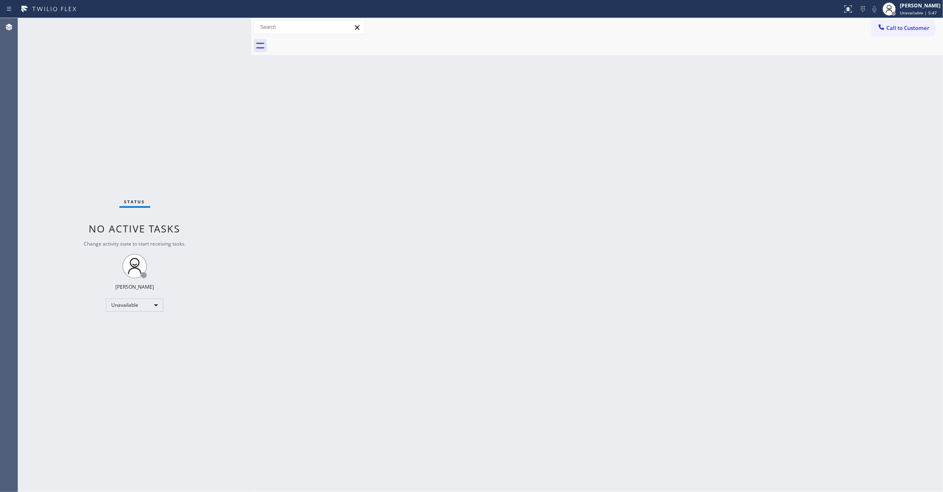
click at [744, 102] on div "Back to Dashboard Change Sender ID Customers Technicians Select a contact Outbo…" at bounding box center [597, 255] width 692 height 474
click at [905, 32] on button "Call to Customer" at bounding box center [903, 28] width 63 height 16
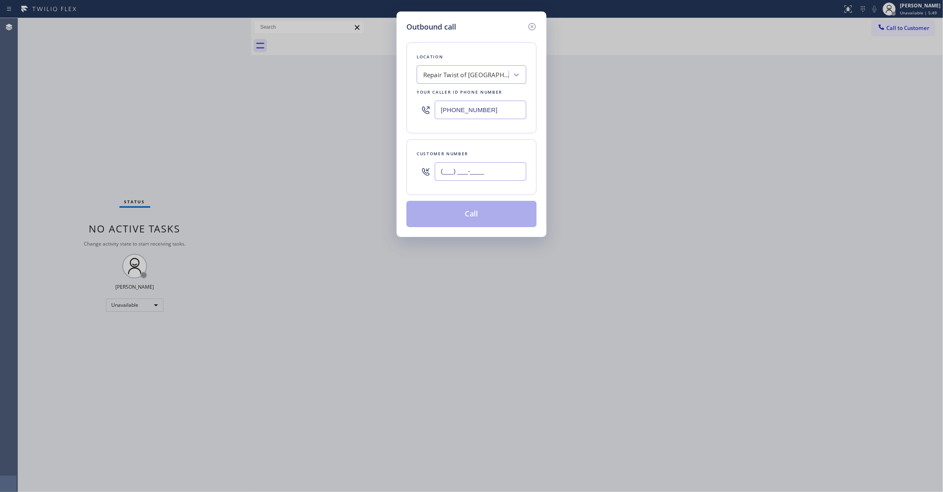
click at [472, 166] on input "(___) ___-____" at bounding box center [481, 171] width 92 height 18
paste input "773) 744-7901"
type input "(773) 744-7901"
drag, startPoint x: 512, startPoint y: 115, endPoint x: 142, endPoint y: 108, distance: 370.2
click at [144, 110] on div "Outbound call Location Repair Twist of Pasadena Your caller id phone number (62…" at bounding box center [471, 246] width 943 height 492
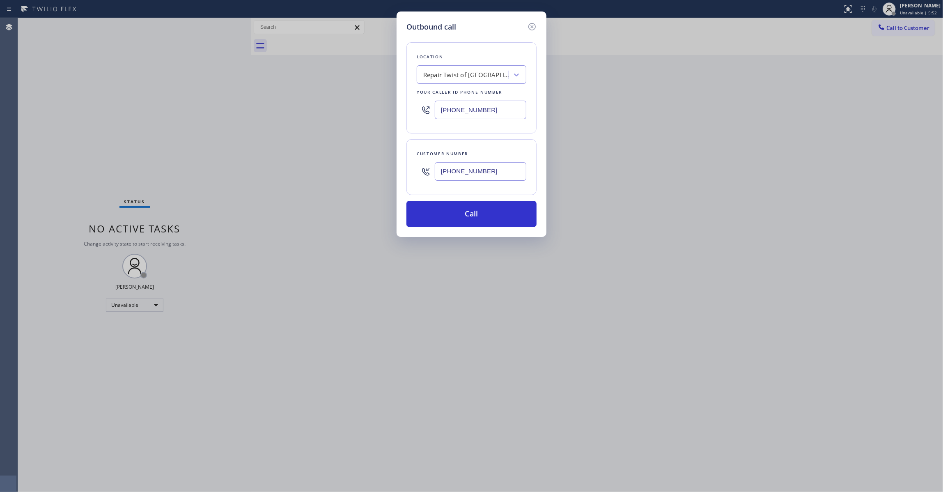
paste input "833) 692-2271"
type input "(833) 692-2271"
drag, startPoint x: 498, startPoint y: 169, endPoint x: 359, endPoint y: 169, distance: 139.2
click at [359, 169] on div "Outbound call Location 4C.SMS Campaign AR B2B SMS Your caller id phone number (…" at bounding box center [471, 246] width 943 height 492
click at [467, 214] on button "Call" at bounding box center [472, 214] width 130 height 26
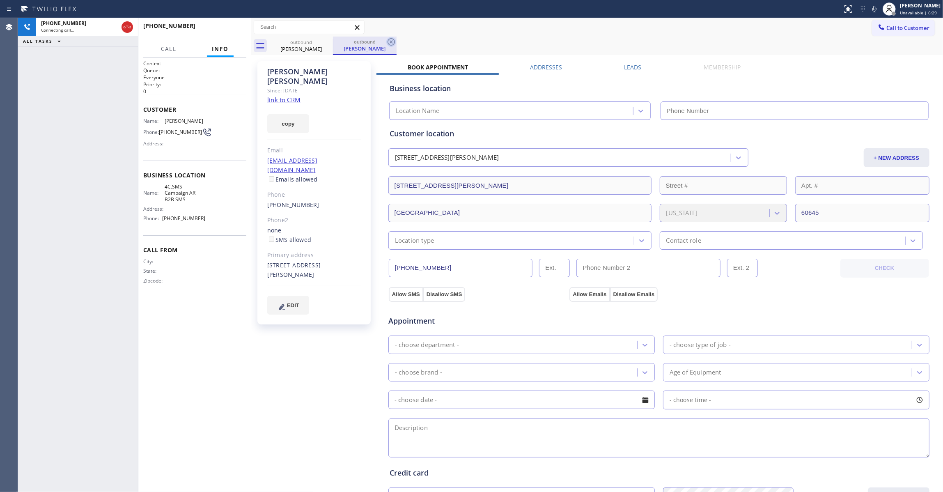
type input "(833) 692-2271"
click at [390, 41] on icon at bounding box center [392, 42] width 10 height 10
drag, startPoint x: 128, startPoint y: 27, endPoint x: 146, endPoint y: 37, distance: 20.4
click at [128, 27] on icon at bounding box center [127, 27] width 10 height 10
click at [234, 28] on span "HANG UP" at bounding box center [227, 30] width 25 height 6
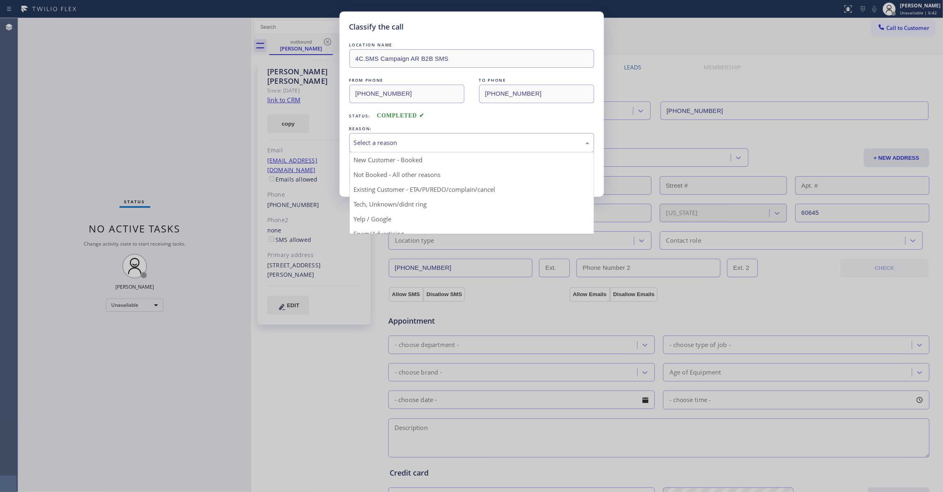
click at [413, 143] on div "Select a reason" at bounding box center [472, 142] width 236 height 9
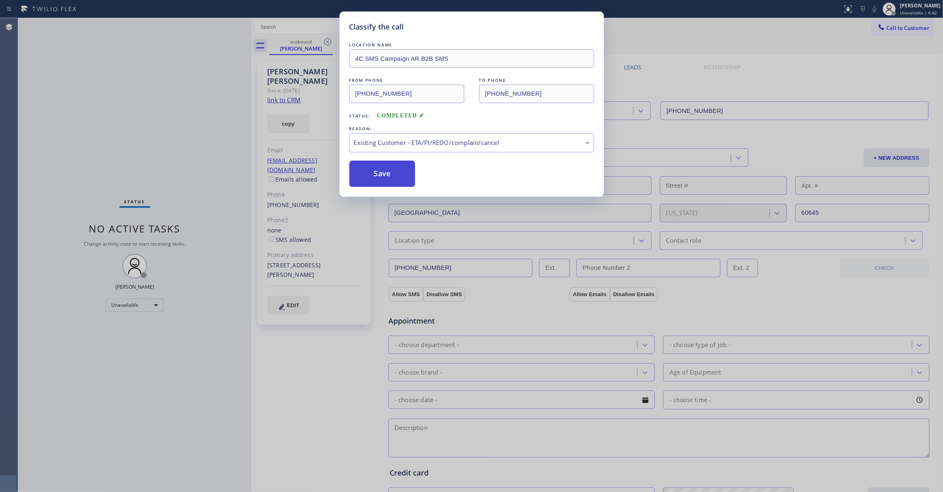
click at [398, 181] on button "Save" at bounding box center [383, 174] width 66 height 26
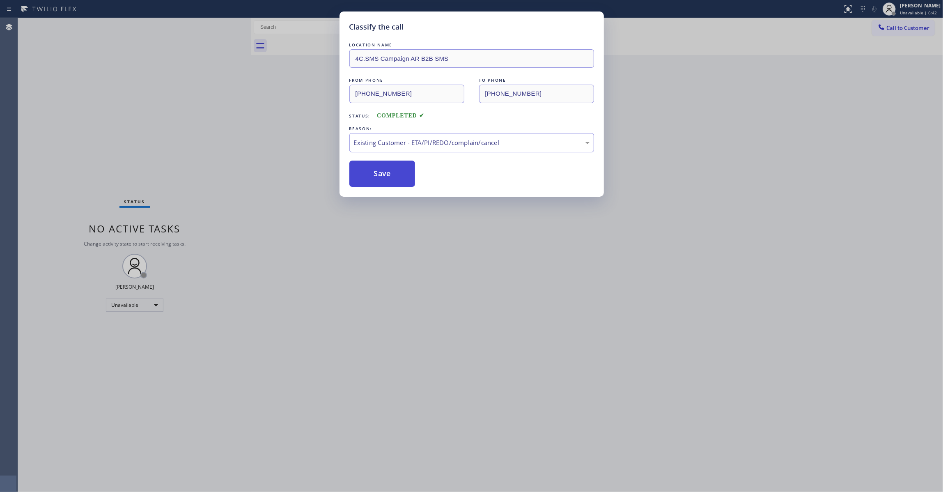
click at [398, 181] on button "Save" at bounding box center [383, 174] width 66 height 26
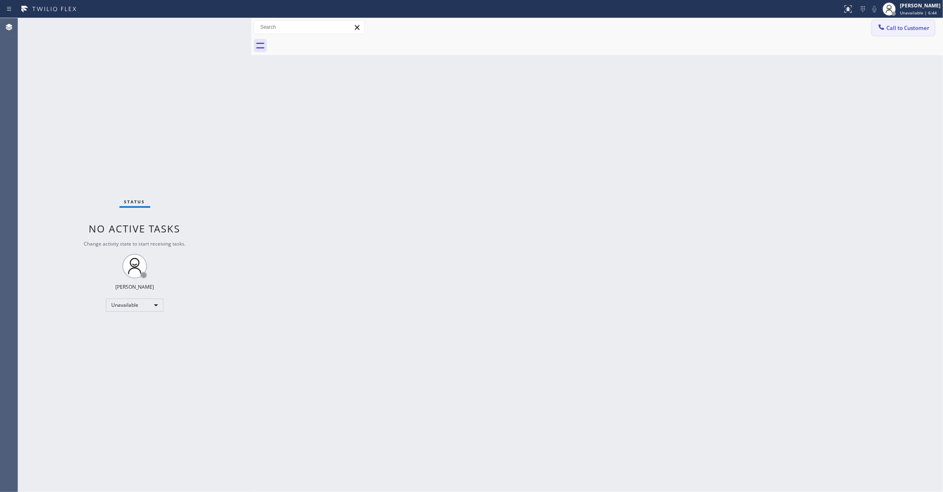
click at [903, 30] on span "Call to Customer" at bounding box center [908, 27] width 43 height 7
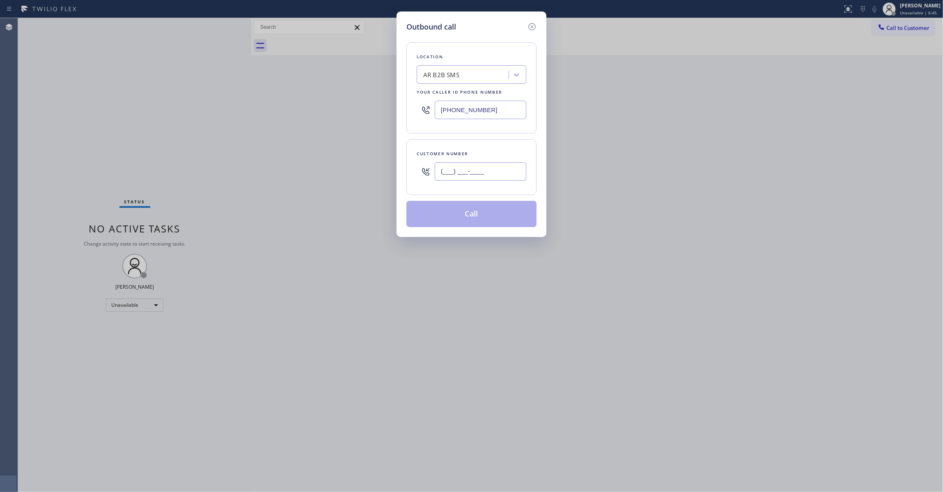
click at [493, 179] on input "(___) ___-____" at bounding box center [481, 171] width 92 height 18
paste input "773) 744-7901"
type input "(773) 744-7901"
drag, startPoint x: 458, startPoint y: 338, endPoint x: 496, endPoint y: 229, distance: 116.0
click at [459, 338] on div "Outbound call Location AR B2B SMS Your caller id phone number (833) 692-2271 Cu…" at bounding box center [471, 246] width 943 height 492
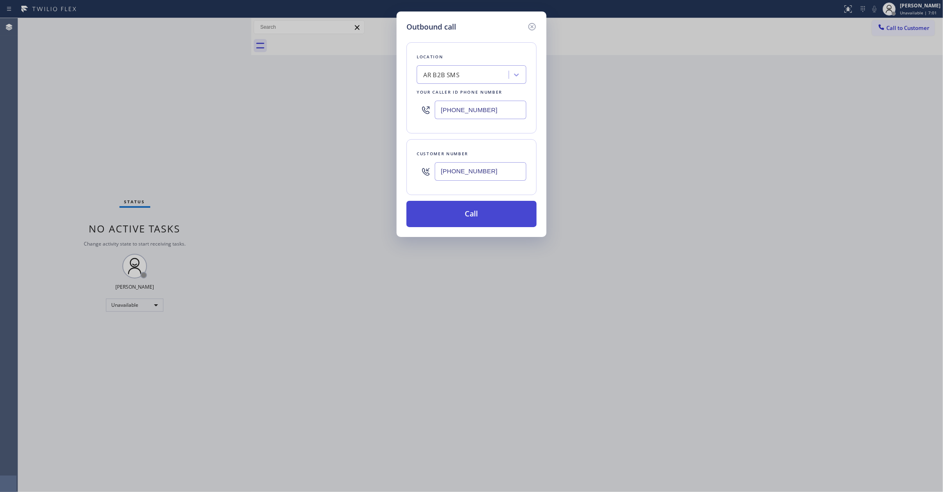
click at [503, 209] on button "Call" at bounding box center [472, 214] width 130 height 26
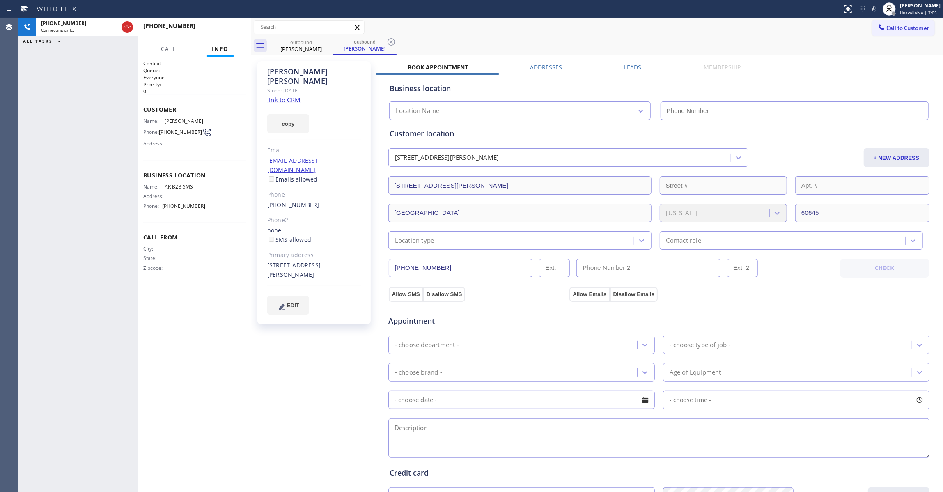
type input "(833) 692-2271"
click at [226, 30] on span "HANG UP" at bounding box center [227, 30] width 25 height 6
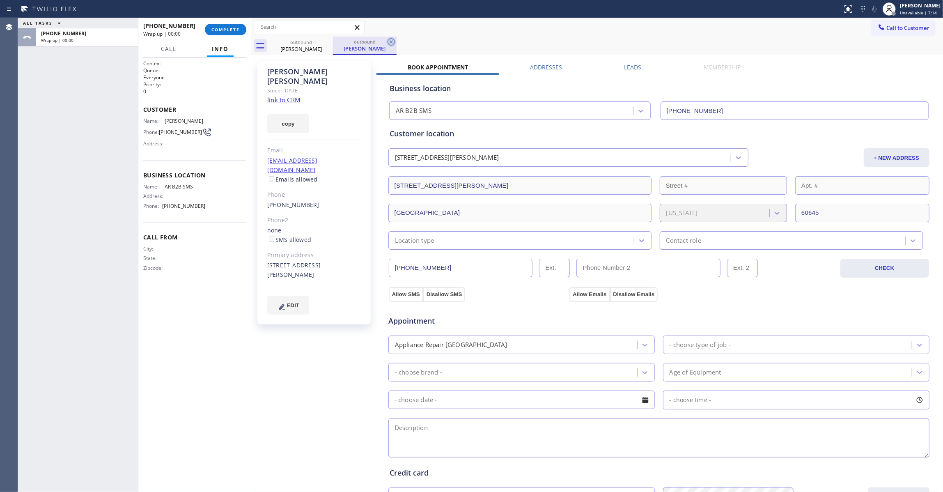
click at [390, 41] on icon at bounding box center [392, 42] width 10 height 10
click at [237, 36] on div "+17737447901 Wrap up | 00:00 COMPLETE" at bounding box center [194, 29] width 103 height 21
click at [233, 27] on span "COMPLETE" at bounding box center [226, 30] width 28 height 6
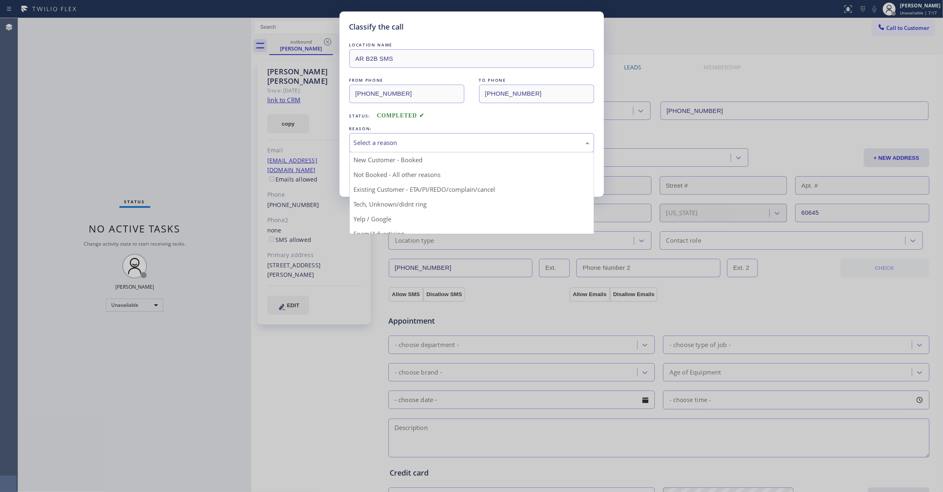
click at [379, 144] on div "Select a reason" at bounding box center [472, 142] width 236 height 9
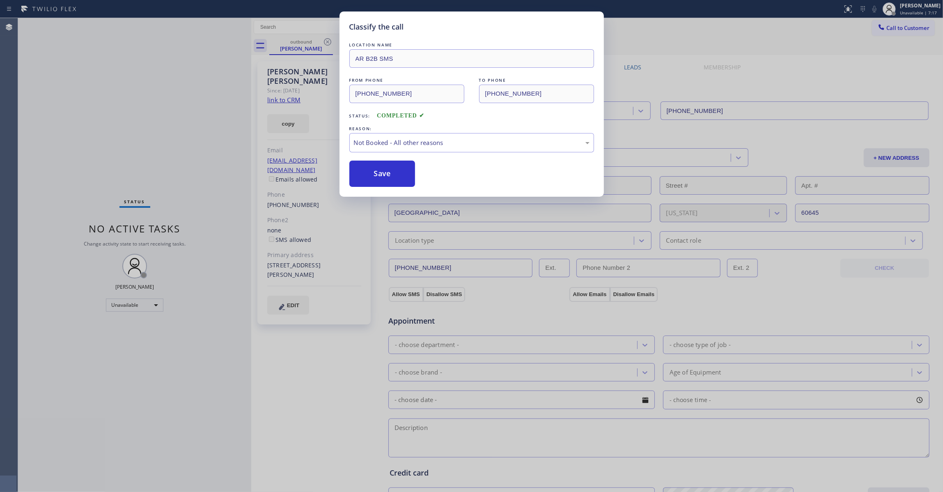
click at [383, 173] on button "Save" at bounding box center [383, 174] width 66 height 26
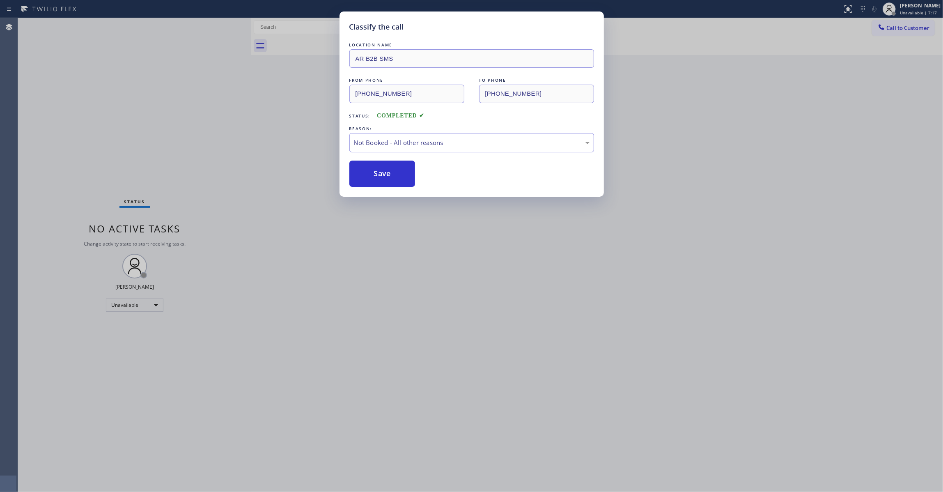
click at [383, 173] on button "Save" at bounding box center [383, 174] width 66 height 26
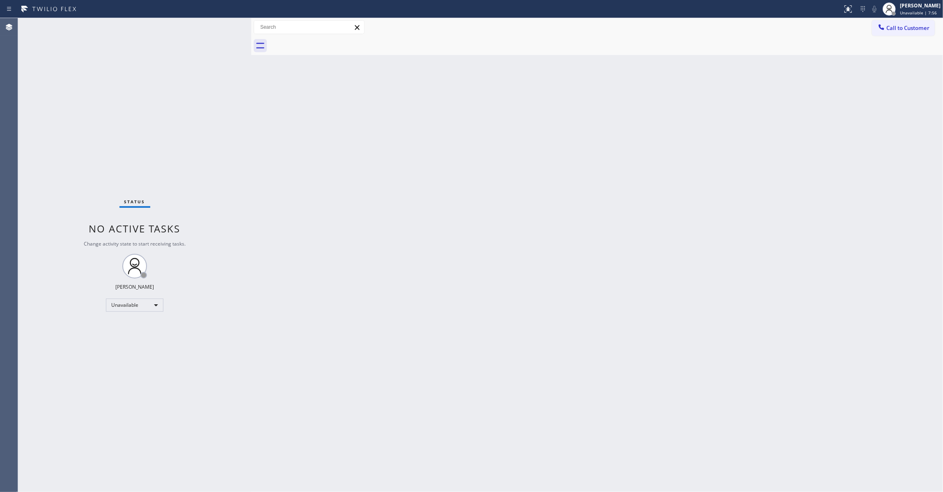
click at [108, 171] on div "Status No active tasks Change activity state to start receiving tasks. Louis Ma…" at bounding box center [134, 255] width 233 height 474
click at [902, 13] on span "Unavailable | 10:27" at bounding box center [919, 13] width 39 height 6
click at [902, 79] on button "Log out" at bounding box center [902, 80] width 82 height 18
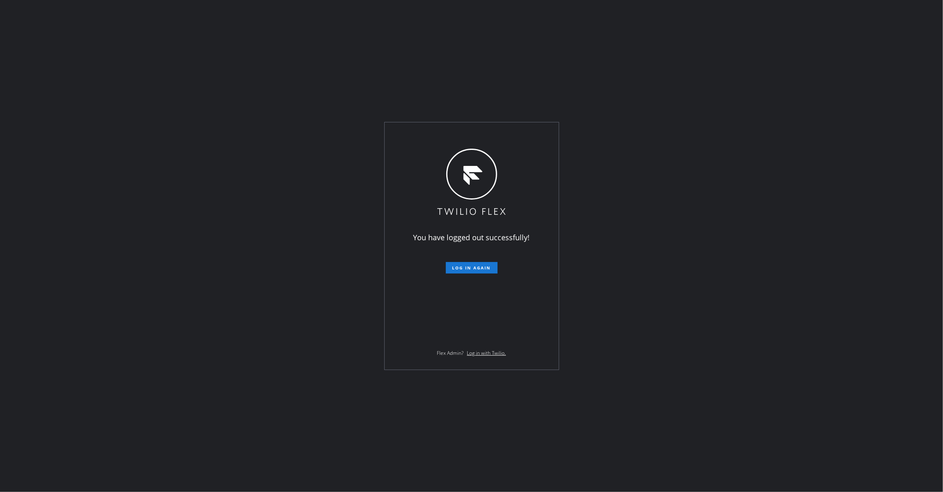
click at [24, 249] on div "You have logged out successfully! Log in again Flex Admin? Log in with Twilio." at bounding box center [471, 246] width 943 height 492
